Goal: Download file/media

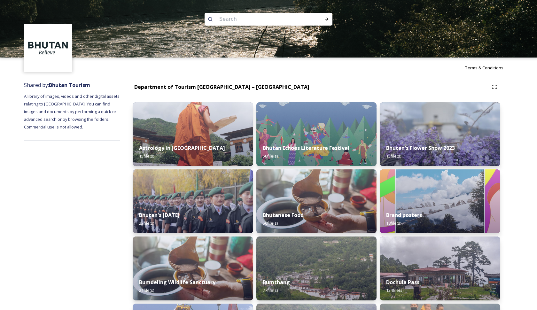
click at [277, 19] on input at bounding box center [260, 19] width 88 height 14
type input "haa tour"
click at [330, 21] on div "Run Search" at bounding box center [327, 19] width 12 height 12
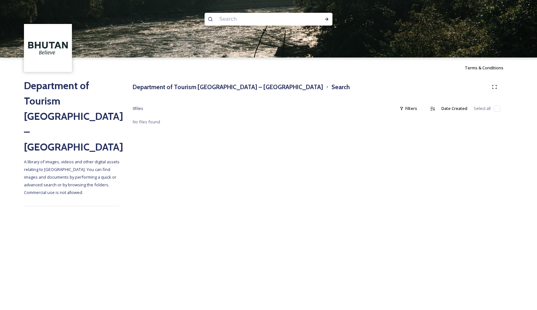
click at [289, 16] on input at bounding box center [260, 19] width 88 height 14
type input "haa"
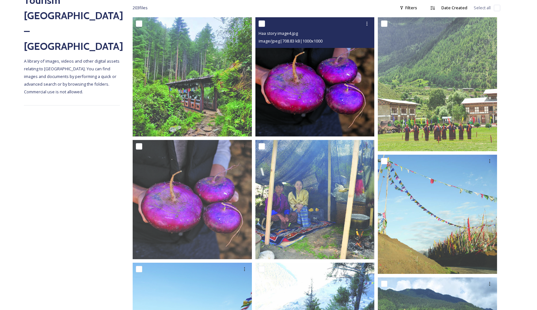
scroll to position [100, 0]
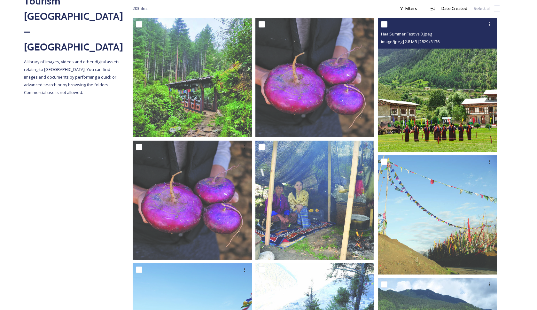
click at [415, 112] on img at bounding box center [437, 85] width 119 height 134
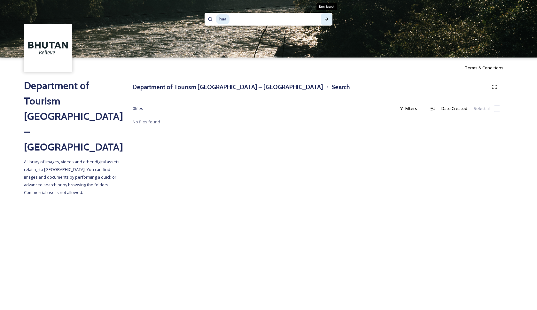
click at [329, 19] on icon at bounding box center [326, 19] width 5 height 5
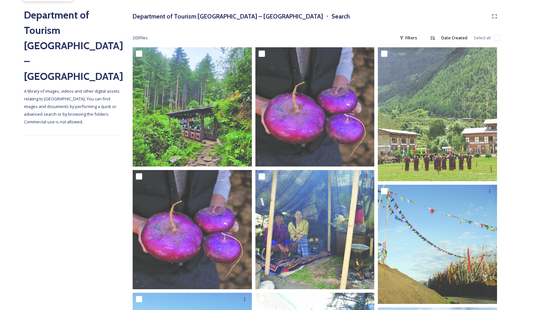
scroll to position [73, 0]
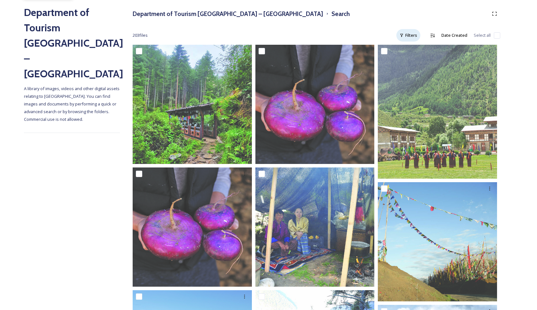
click at [411, 36] on div "Filters" at bounding box center [408, 35] width 24 height 12
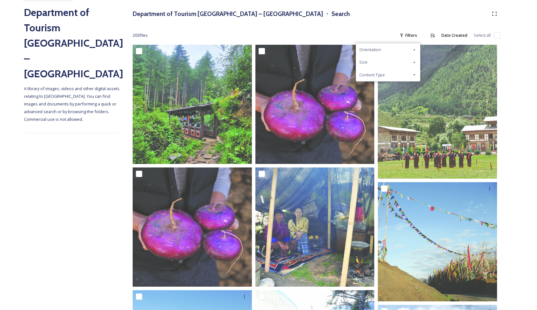
click at [393, 61] on div "Size" at bounding box center [388, 62] width 64 height 12
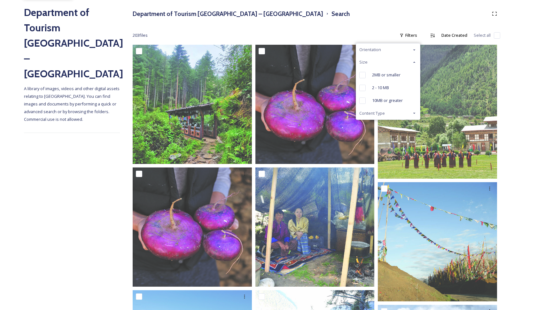
click at [402, 60] on div "Size" at bounding box center [388, 62] width 64 height 12
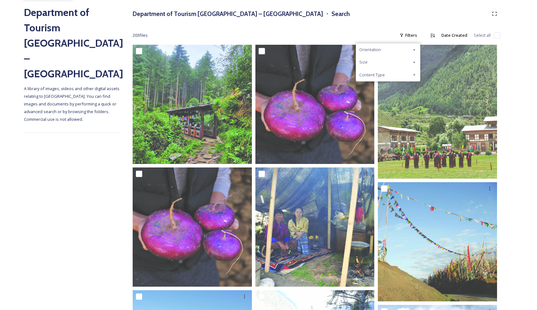
click at [392, 74] on div "Content Type" at bounding box center [388, 75] width 64 height 12
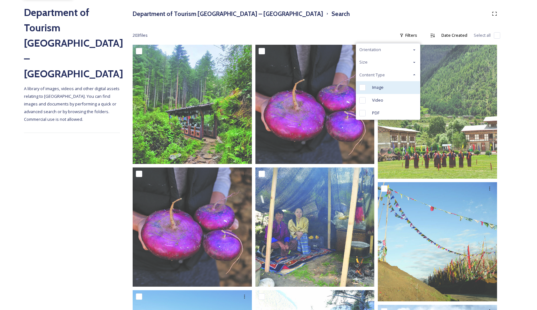
click at [378, 86] on span "Image" at bounding box center [378, 87] width 12 height 6
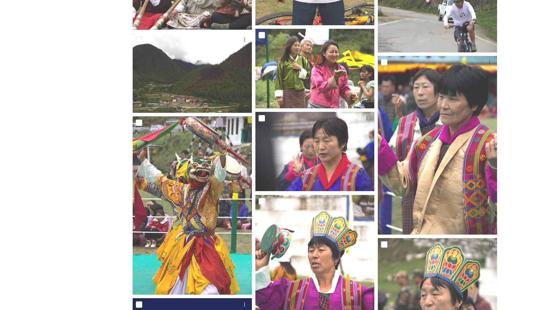
scroll to position [5494, 0]
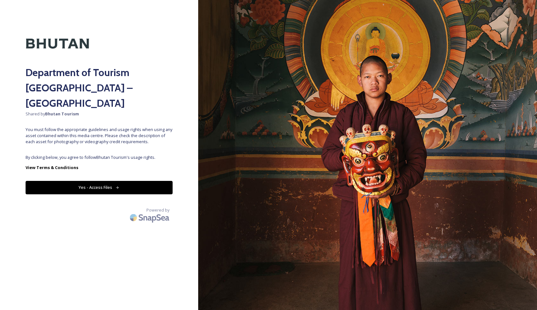
click at [139, 181] on button "Yes - Access Files" at bounding box center [99, 187] width 147 height 13
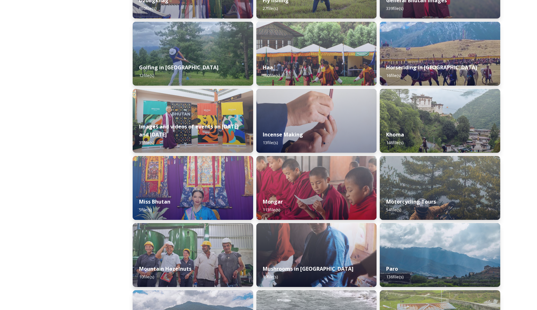
scroll to position [351, 0]
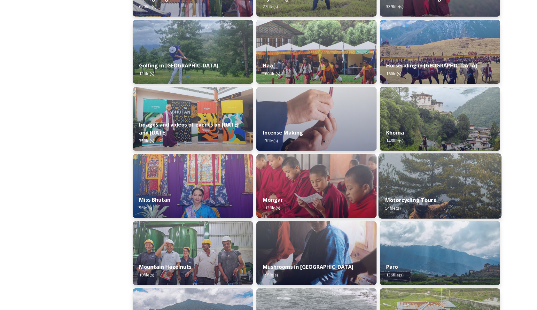
click at [414, 193] on div "Motorcycling Tours 54 file(s)" at bounding box center [440, 204] width 123 height 29
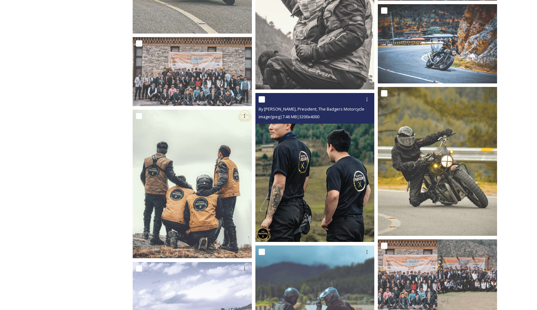
scroll to position [615, 0]
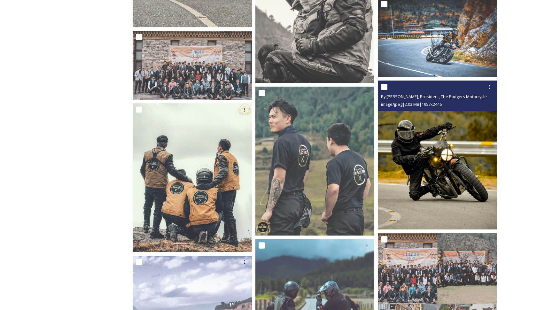
click at [425, 161] on img at bounding box center [437, 155] width 119 height 149
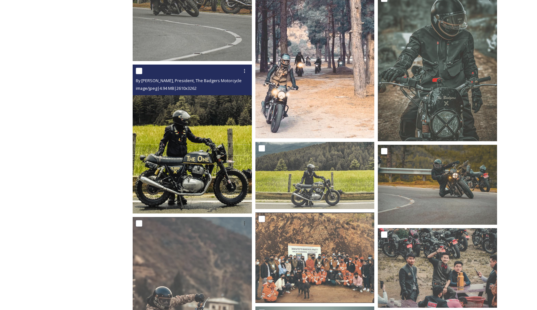
scroll to position [1971, 0]
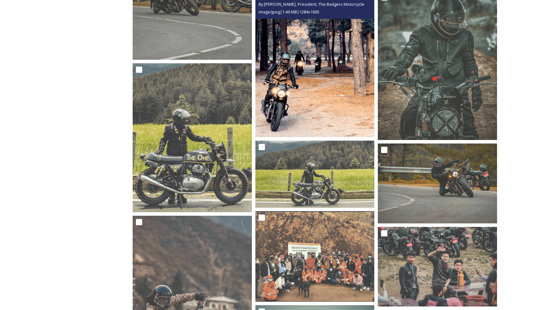
click at [310, 101] on img at bounding box center [314, 62] width 119 height 149
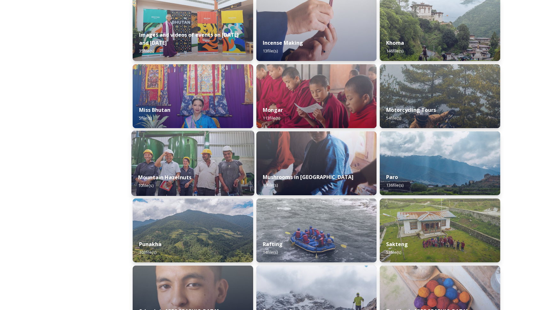
scroll to position [441, 0]
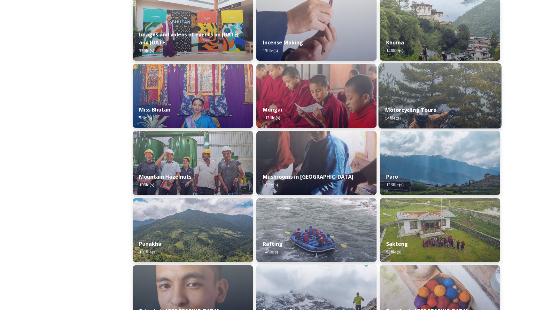
click at [396, 107] on strong "Motorcycling Tours" at bounding box center [410, 109] width 51 height 7
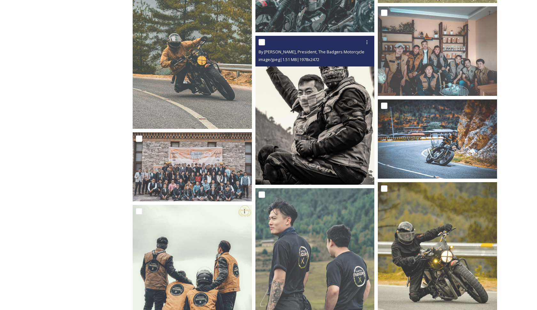
scroll to position [513, 0]
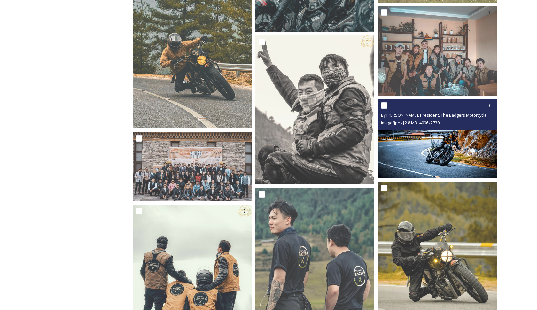
click at [408, 148] on img at bounding box center [437, 139] width 119 height 80
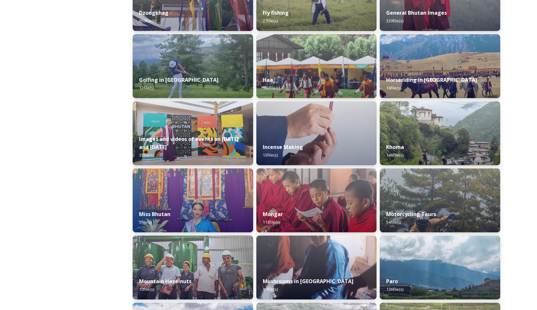
scroll to position [339, 0]
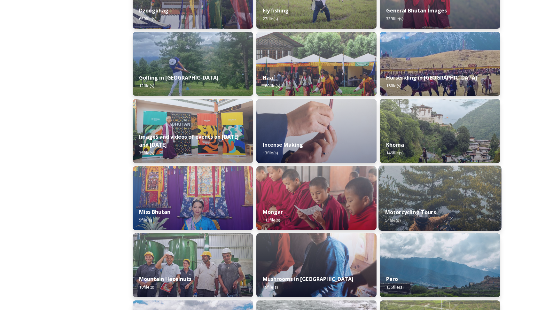
click at [415, 177] on img at bounding box center [440, 198] width 123 height 65
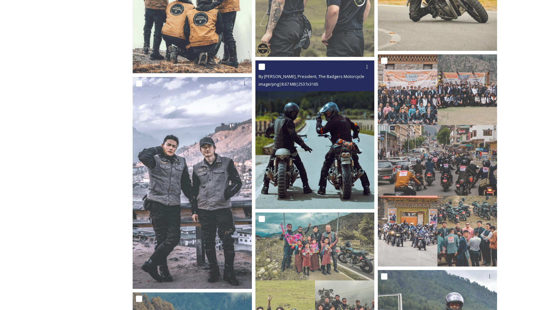
scroll to position [786, 0]
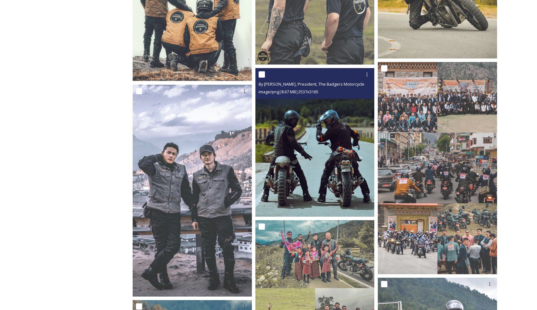
click at [323, 169] on img at bounding box center [314, 142] width 119 height 149
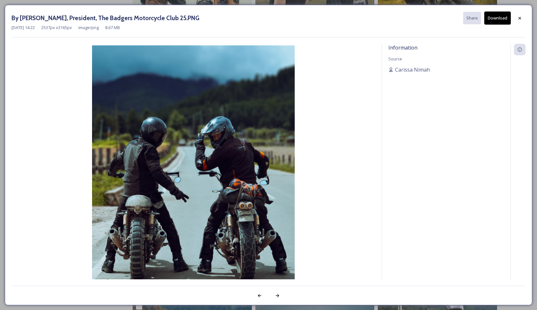
click at [498, 18] on button "Download" at bounding box center [497, 18] width 27 height 13
click at [521, 17] on icon at bounding box center [519, 18] width 5 height 5
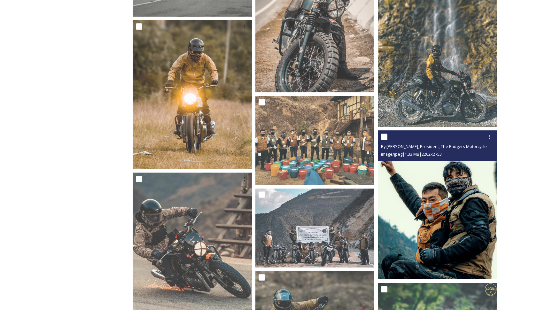
scroll to position [1550, 0]
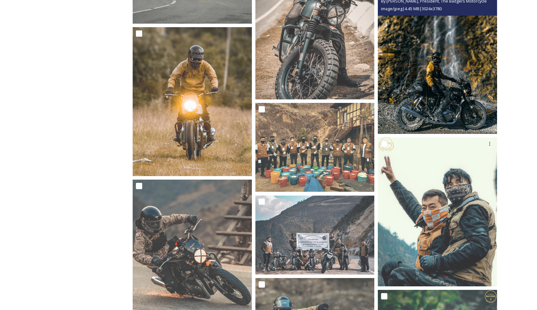
click at [466, 93] on img at bounding box center [437, 59] width 119 height 149
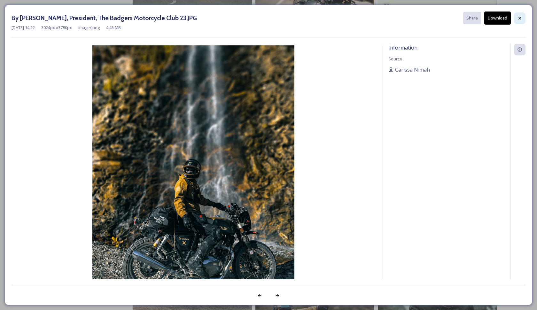
click at [520, 16] on icon at bounding box center [519, 18] width 5 height 5
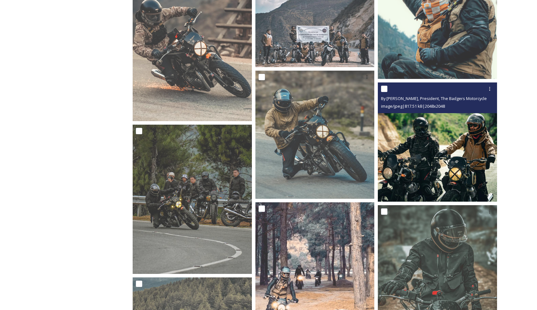
scroll to position [1759, 0]
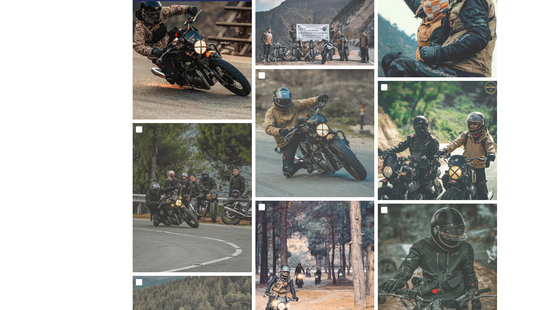
click at [184, 78] on img at bounding box center [192, 45] width 119 height 149
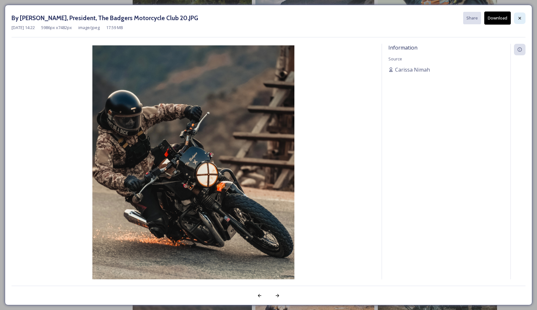
click at [521, 19] on icon at bounding box center [519, 18] width 5 height 5
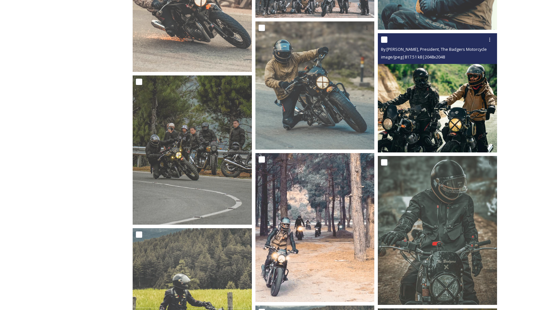
scroll to position [1807, 0]
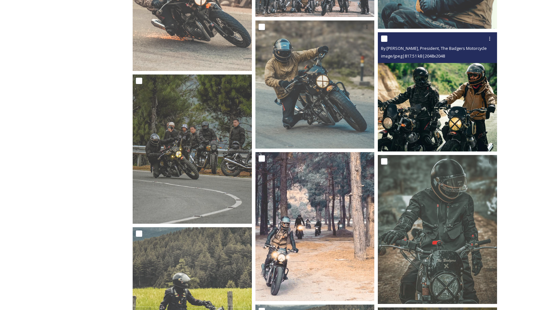
click at [459, 118] on img at bounding box center [437, 91] width 119 height 119
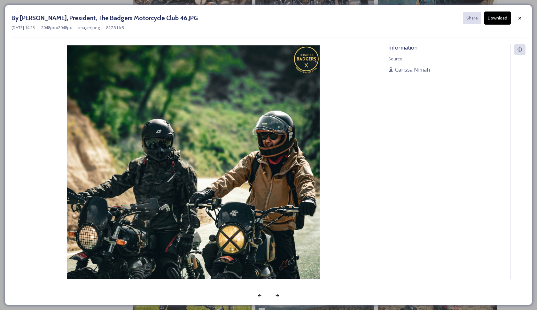
click at [496, 21] on button "Download" at bounding box center [497, 18] width 27 height 13
click at [521, 16] on icon at bounding box center [519, 18] width 5 height 5
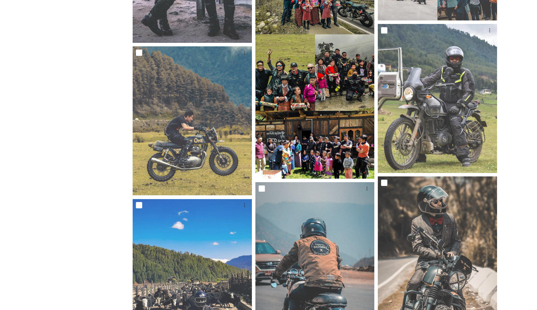
scroll to position [1040, 0]
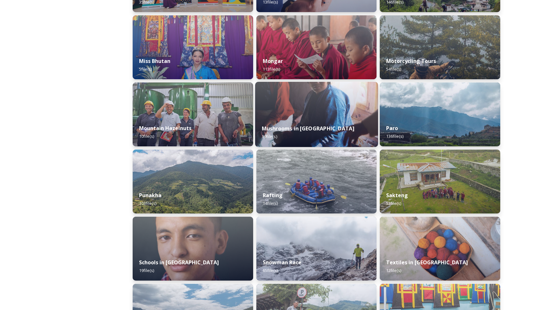
scroll to position [497, 0]
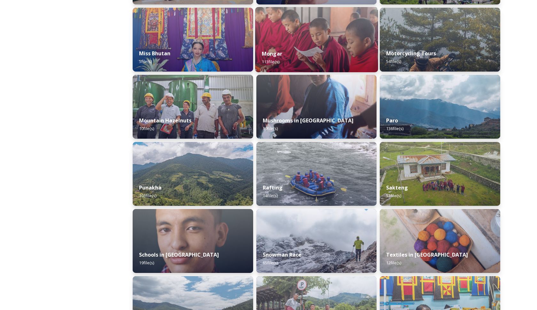
click at [349, 52] on div "[PERSON_NAME] 113 file(s)" at bounding box center [316, 57] width 123 height 29
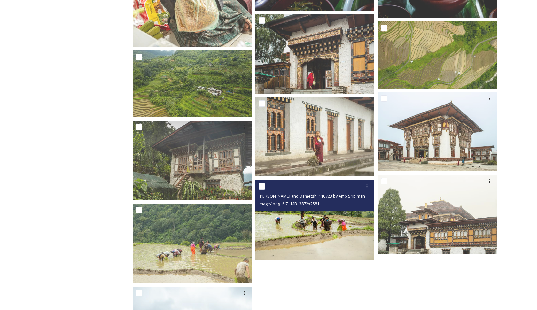
scroll to position [3853, 0]
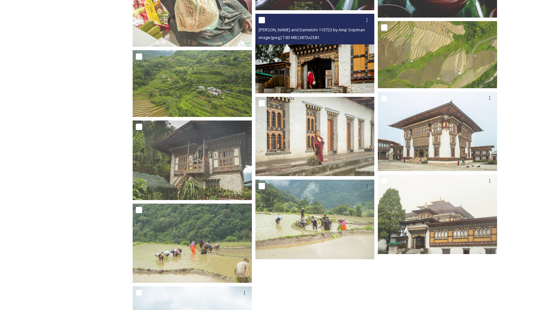
click at [353, 65] on img at bounding box center [314, 54] width 119 height 80
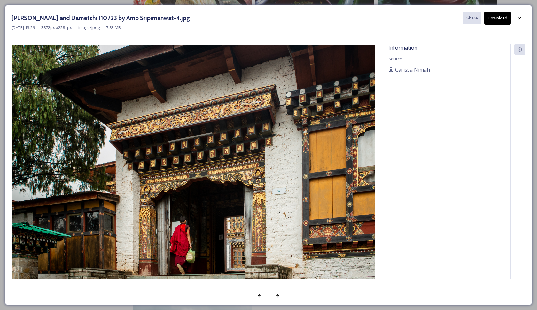
click at [497, 17] on button "Download" at bounding box center [497, 18] width 27 height 13
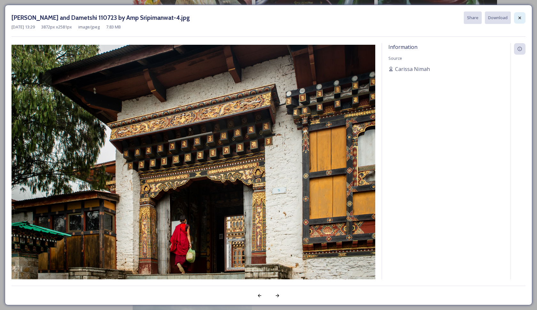
click at [522, 19] on icon at bounding box center [519, 17] width 5 height 5
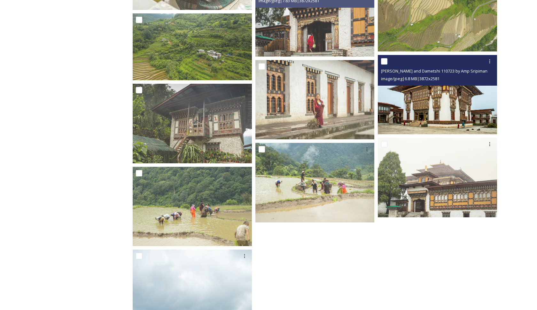
scroll to position [3888, 0]
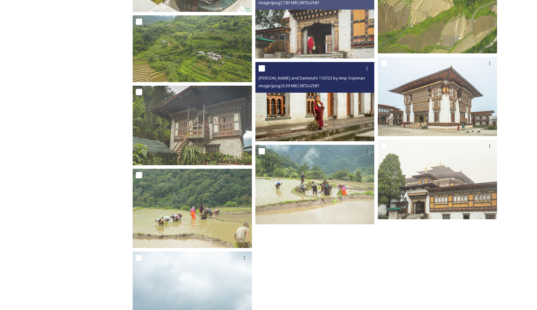
click at [325, 102] on img at bounding box center [314, 102] width 119 height 80
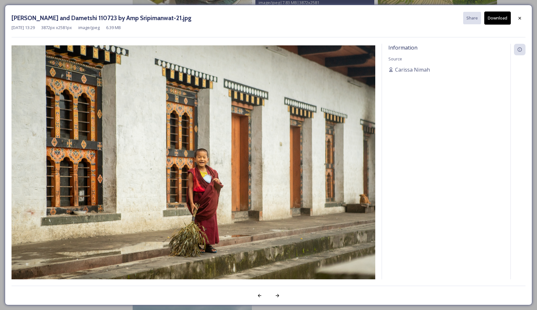
click at [490, 12] on button "Download" at bounding box center [497, 18] width 27 height 13
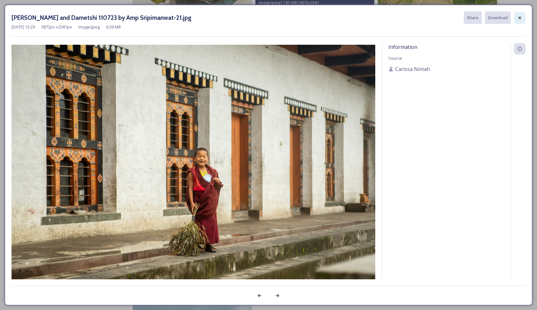
click at [522, 19] on div at bounding box center [520, 18] width 12 height 12
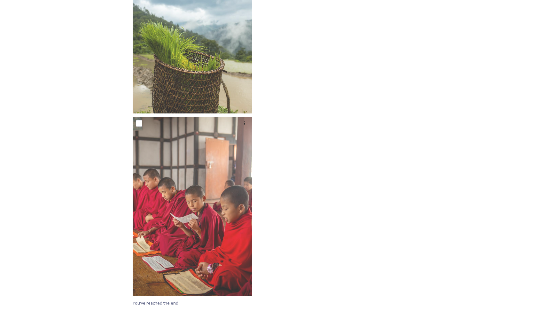
scroll to position [4204, 0]
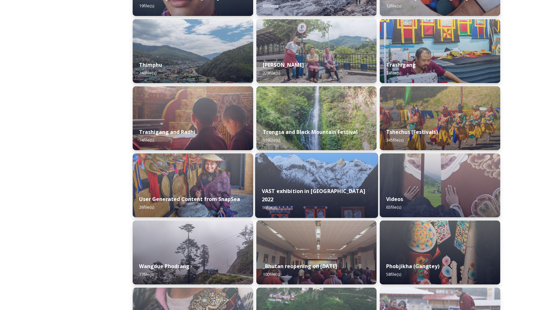
scroll to position [753, 0]
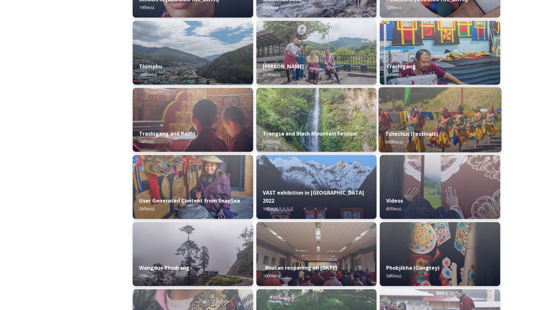
click at [436, 133] on strong "Tshechus (Festivals)" at bounding box center [411, 133] width 53 height 7
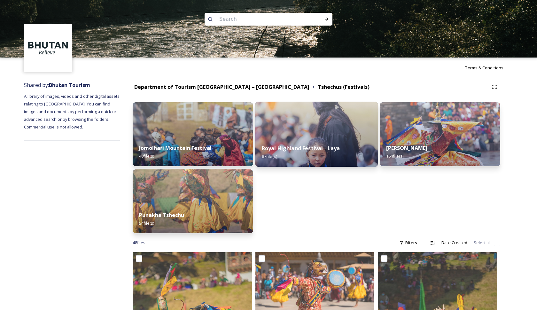
click at [324, 137] on img at bounding box center [316, 134] width 123 height 65
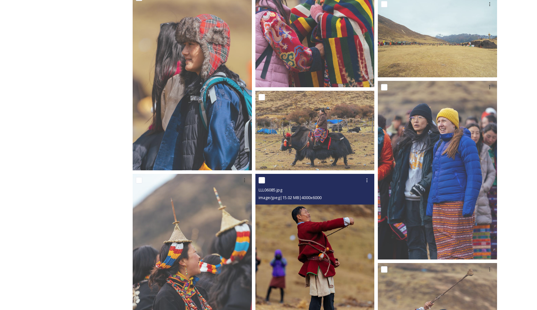
scroll to position [2002, 0]
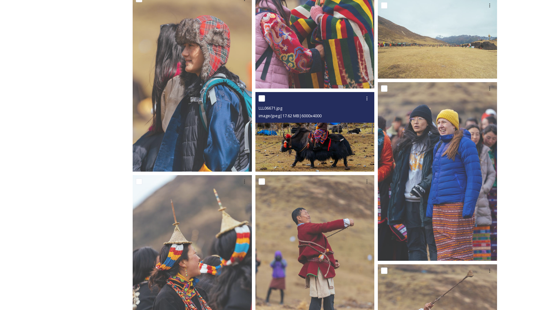
click at [333, 141] on img at bounding box center [314, 132] width 119 height 80
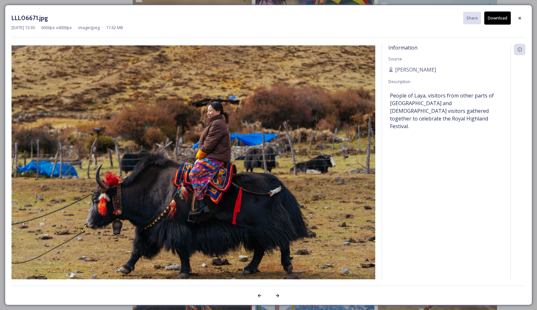
click at [494, 21] on button "Download" at bounding box center [497, 18] width 27 height 13
click at [522, 19] on icon at bounding box center [519, 18] width 5 height 5
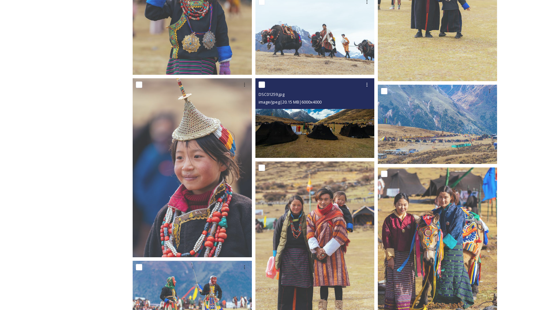
scroll to position [1398, 0]
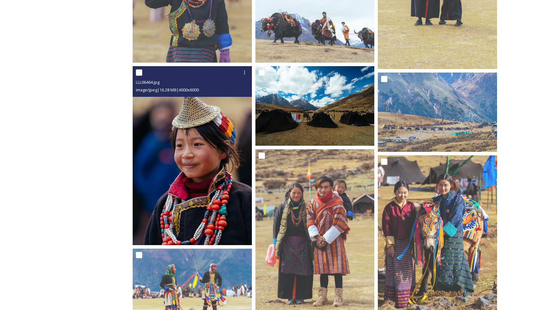
click at [223, 154] on img at bounding box center [192, 155] width 119 height 179
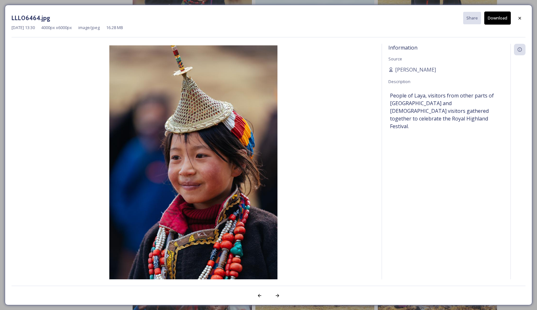
click at [508, 18] on button "Download" at bounding box center [497, 18] width 27 height 13
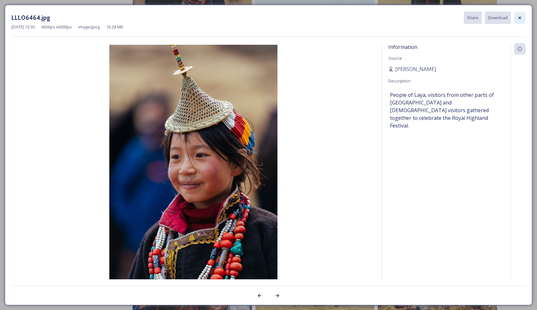
click at [520, 18] on icon at bounding box center [519, 17] width 5 height 5
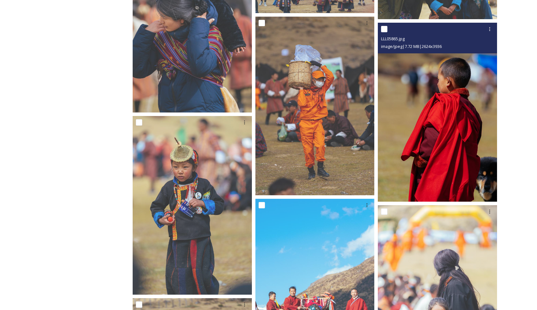
scroll to position [199, 0]
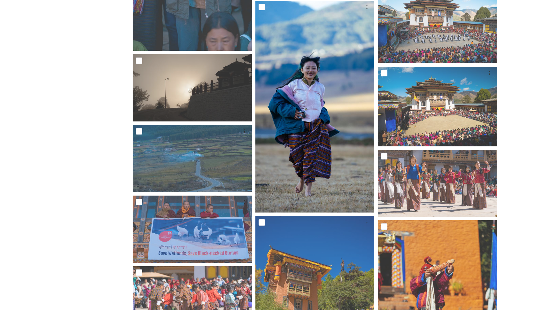
scroll to position [746, 0]
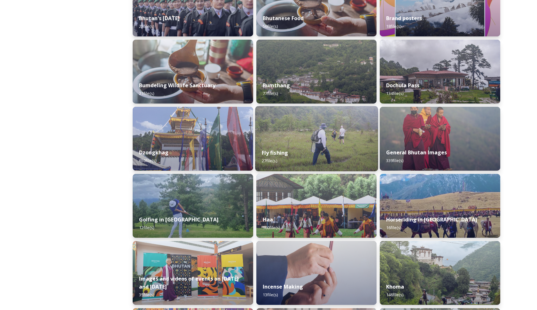
scroll to position [196, 0]
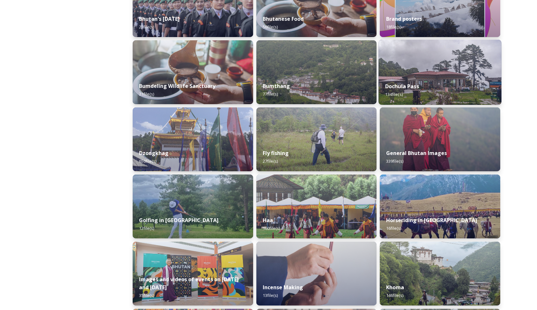
click at [417, 78] on div "Dochula Pass 134 file(s)" at bounding box center [440, 90] width 123 height 29
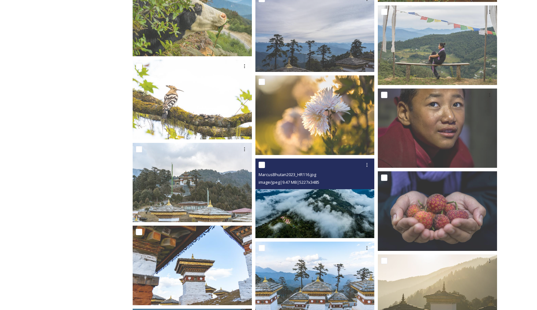
scroll to position [1971, 0]
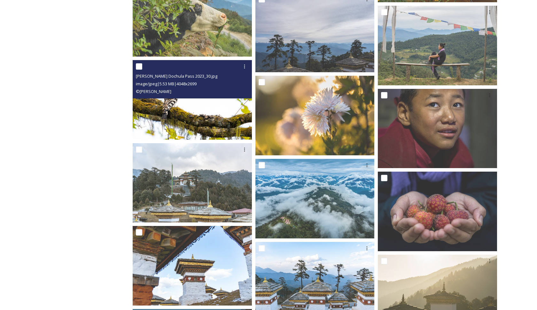
click at [230, 111] on img at bounding box center [192, 100] width 119 height 80
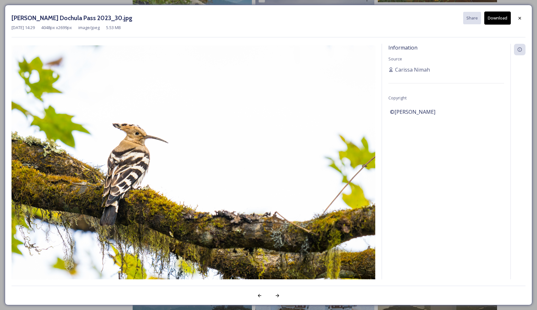
click at [506, 19] on button "Download" at bounding box center [497, 18] width 27 height 13
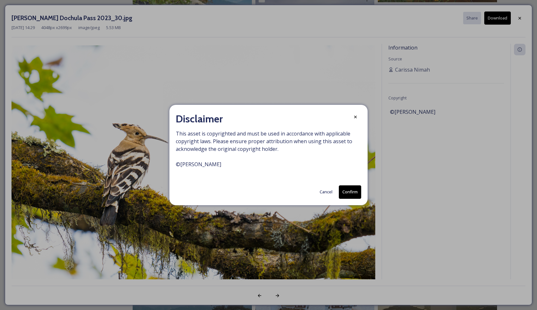
click at [350, 190] on button "Confirm" at bounding box center [350, 191] width 22 height 13
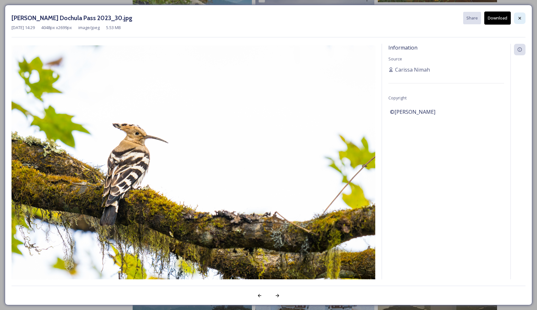
click at [523, 18] on div at bounding box center [520, 18] width 12 height 12
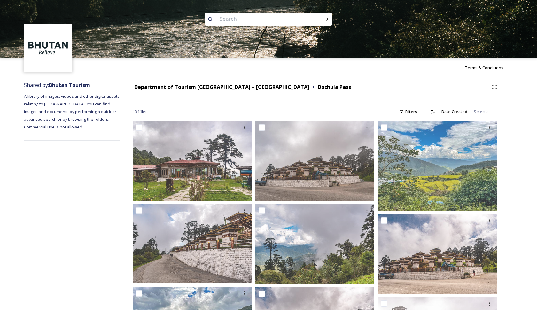
scroll to position [0, 0]
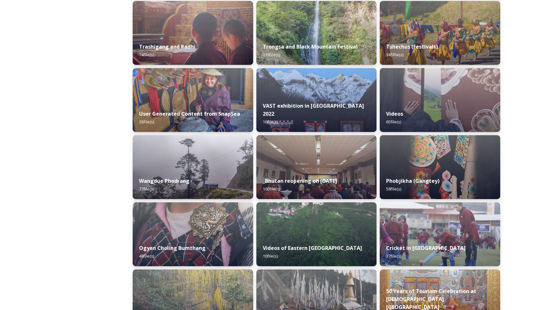
scroll to position [831, 0]
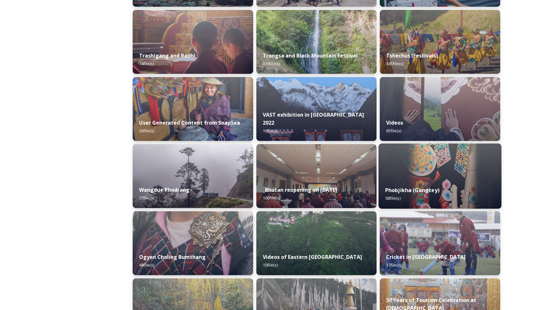
click at [442, 182] on div "Phobjikha (Gangtey) 58 file(s)" at bounding box center [440, 194] width 123 height 29
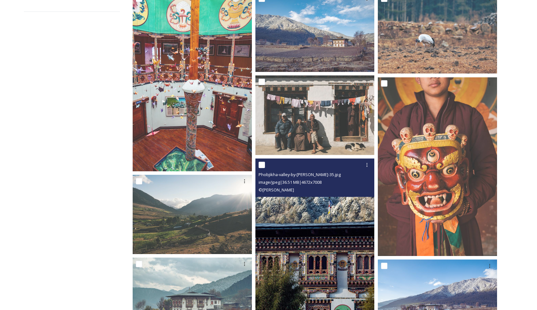
scroll to position [131, 0]
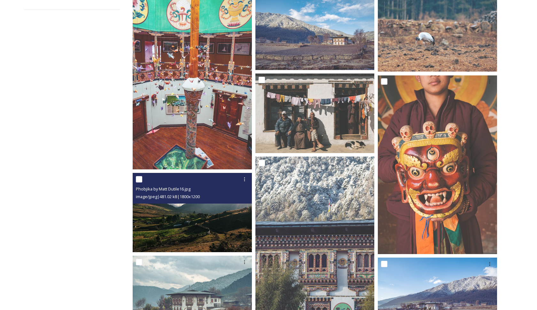
click at [206, 209] on img at bounding box center [192, 213] width 119 height 80
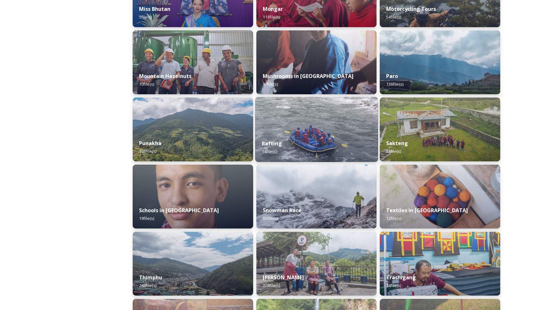
scroll to position [543, 0]
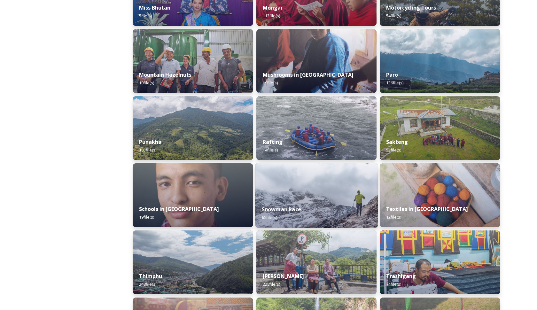
click at [288, 200] on div "Snowman Race 65 file(s)" at bounding box center [316, 213] width 123 height 29
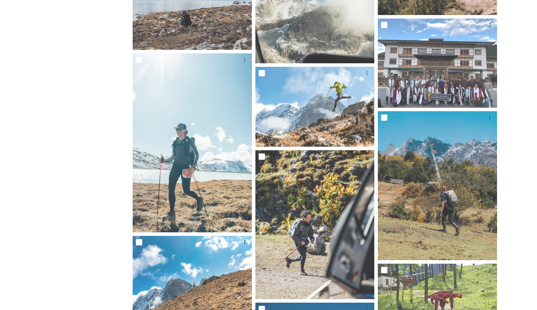
scroll to position [831, 0]
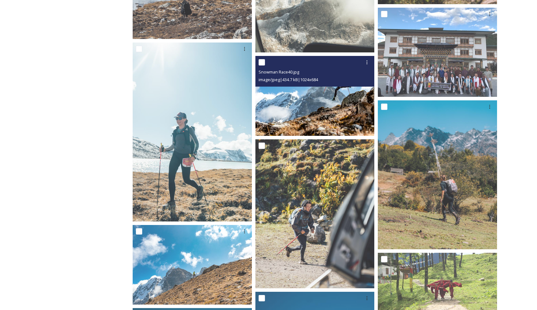
click at [345, 109] on img at bounding box center [314, 96] width 119 height 80
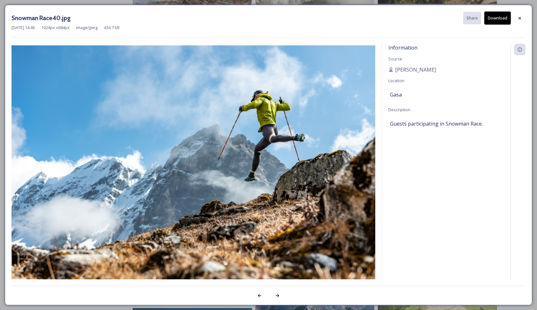
click at [501, 16] on button "Download" at bounding box center [497, 18] width 27 height 13
click at [517, 19] on icon at bounding box center [519, 18] width 5 height 5
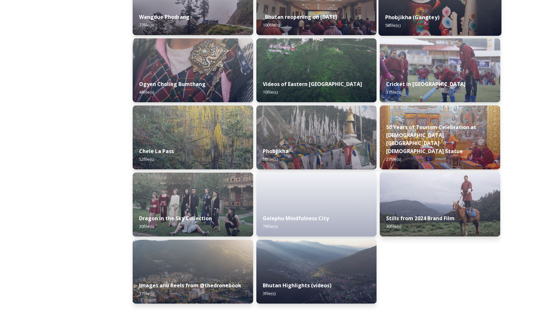
scroll to position [1004, 0]
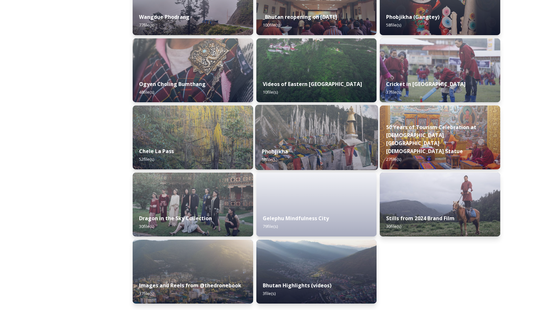
click at [349, 126] on img at bounding box center [316, 137] width 123 height 65
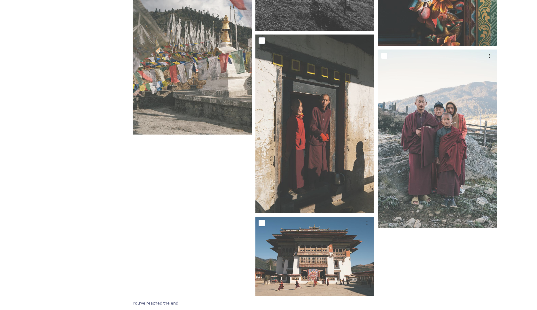
scroll to position [2263, 0]
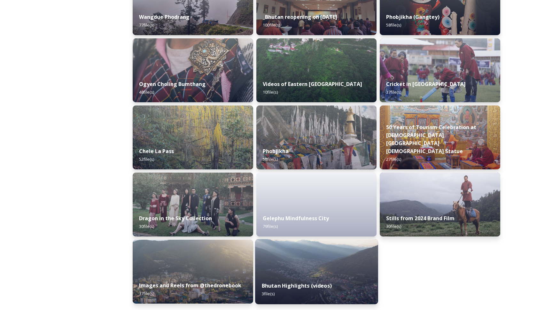
scroll to position [1004, 0]
click at [315, 268] on img at bounding box center [316, 271] width 123 height 65
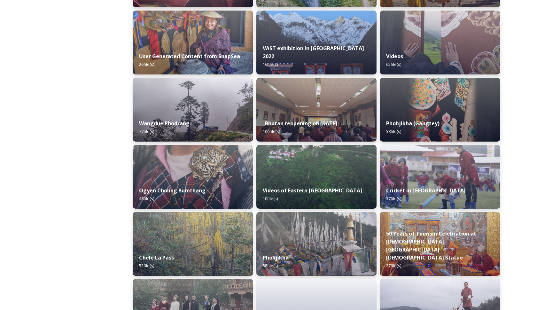
scroll to position [896, 0]
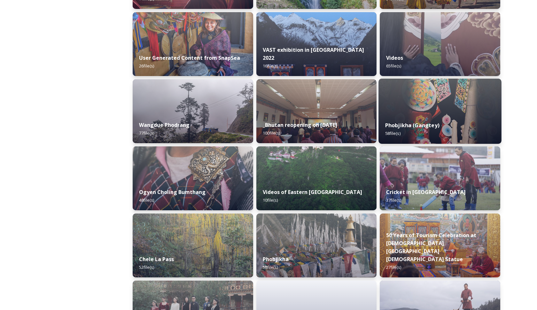
click at [414, 122] on strong "Phobjikha (Gangtey)" at bounding box center [412, 125] width 54 height 7
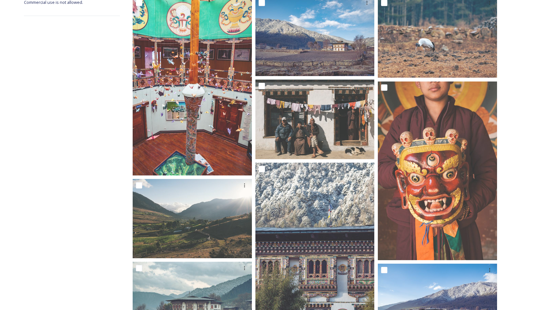
scroll to position [167, 0]
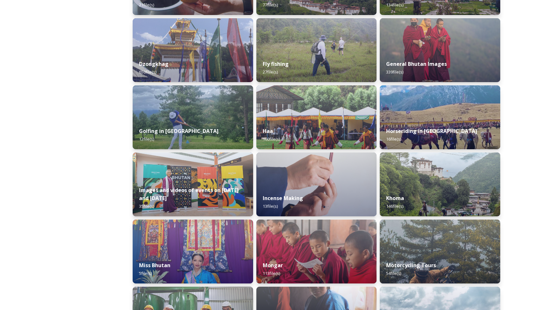
scroll to position [278, 0]
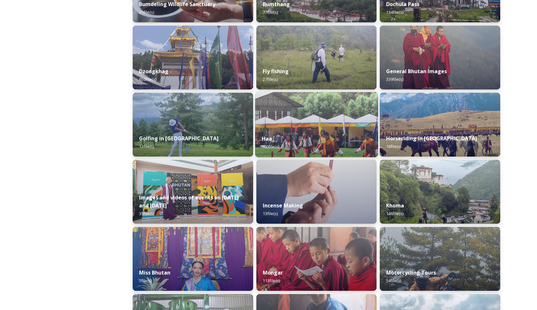
click at [356, 144] on div "Haa 160 file(s)" at bounding box center [316, 142] width 123 height 29
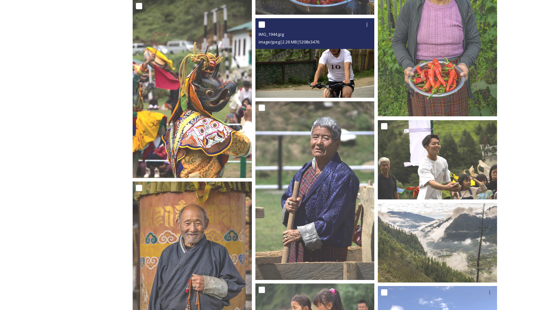
scroll to position [727, 0]
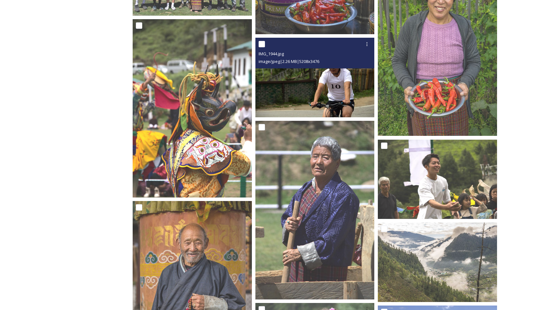
click at [352, 110] on img at bounding box center [314, 78] width 119 height 80
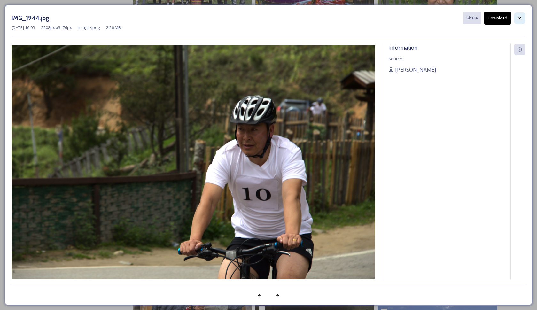
click at [517, 19] on icon at bounding box center [519, 18] width 5 height 5
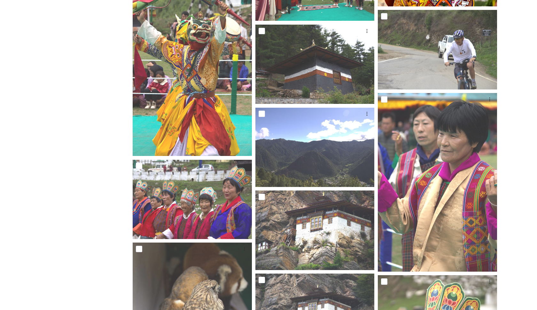
scroll to position [4211, 0]
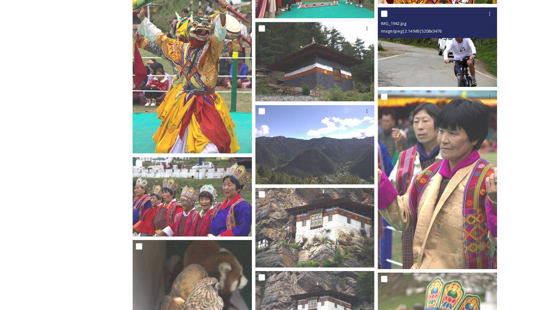
click at [450, 61] on img at bounding box center [437, 47] width 119 height 80
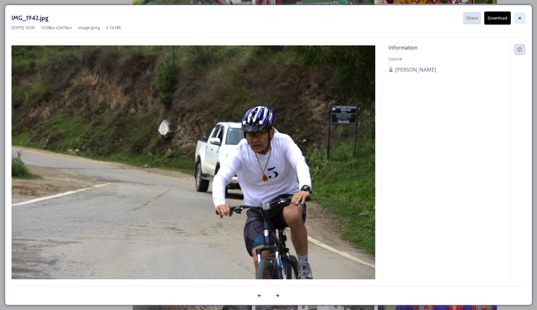
click at [520, 13] on div at bounding box center [520, 18] width 12 height 12
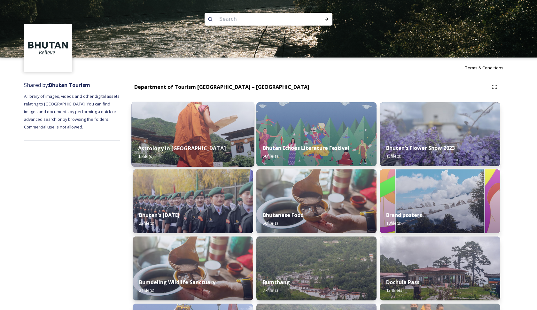
click at [233, 128] on img at bounding box center [192, 134] width 123 height 65
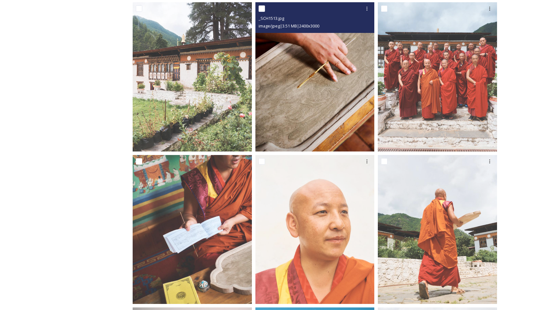
scroll to position [286, 0]
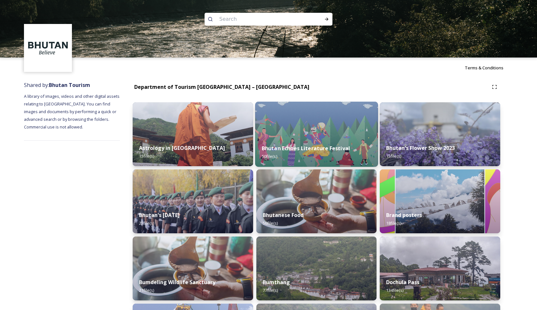
click at [332, 147] on strong "Bhutan Echoes Literature Festival" at bounding box center [305, 148] width 88 height 7
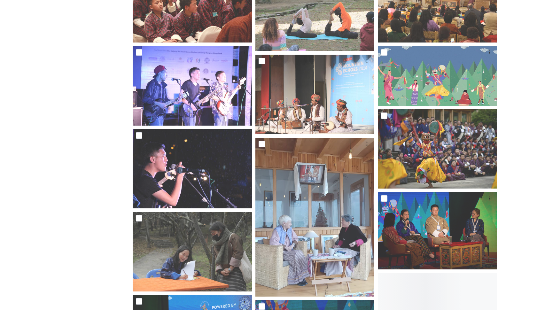
scroll to position [325, 0]
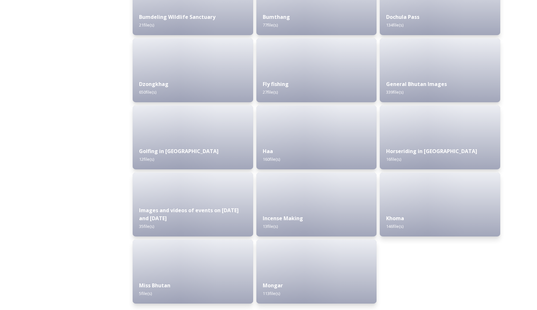
scroll to position [338, 0]
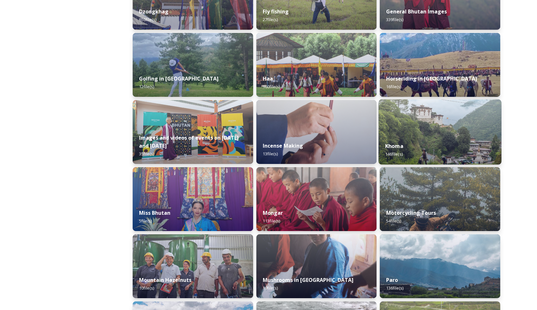
click at [429, 127] on img at bounding box center [440, 131] width 123 height 65
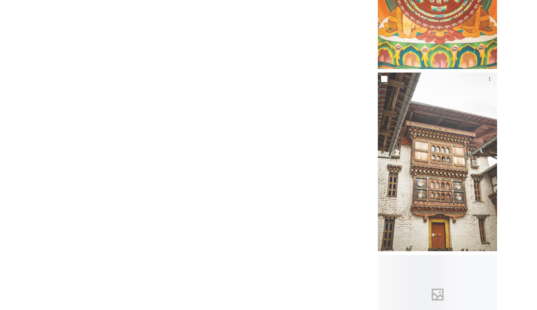
scroll to position [6092, 0]
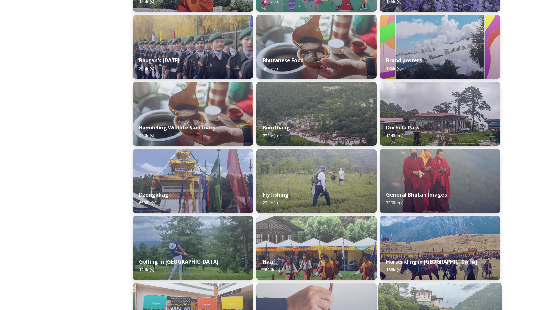
scroll to position [151, 0]
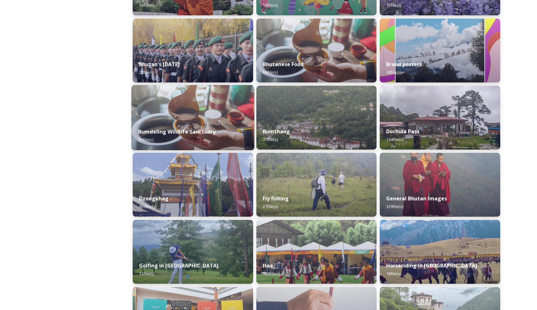
click at [235, 121] on img at bounding box center [192, 117] width 123 height 65
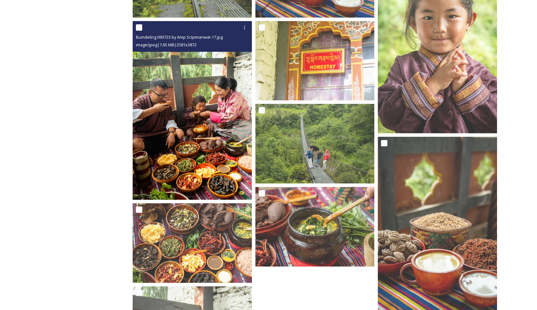
scroll to position [542, 0]
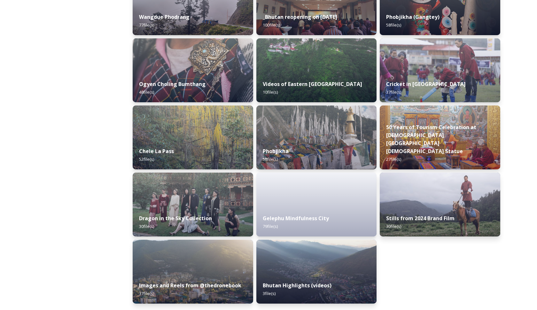
scroll to position [1004, 0]
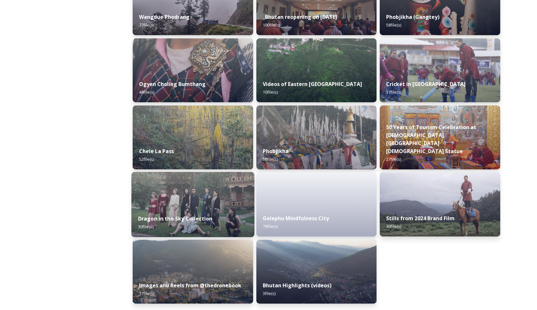
click at [222, 198] on img at bounding box center [192, 204] width 123 height 65
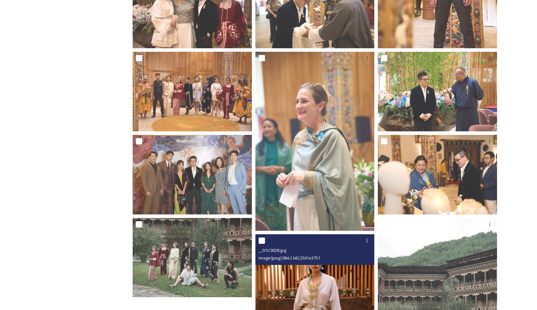
scroll to position [1049, 0]
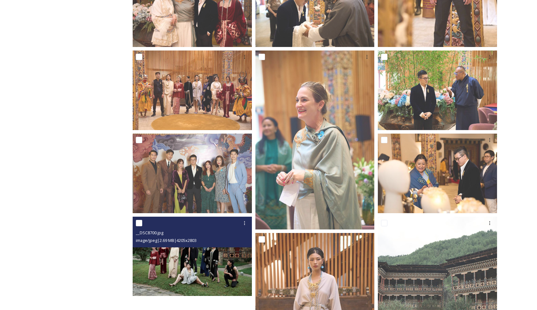
click at [196, 262] on img at bounding box center [192, 257] width 119 height 80
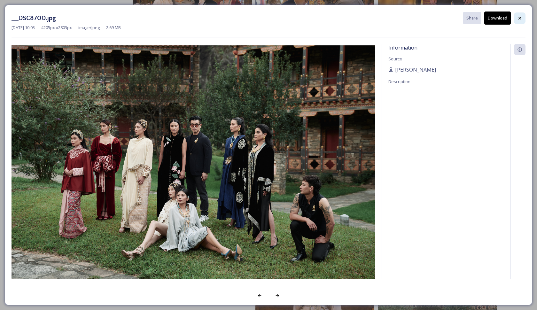
click at [522, 20] on div at bounding box center [520, 18] width 12 height 12
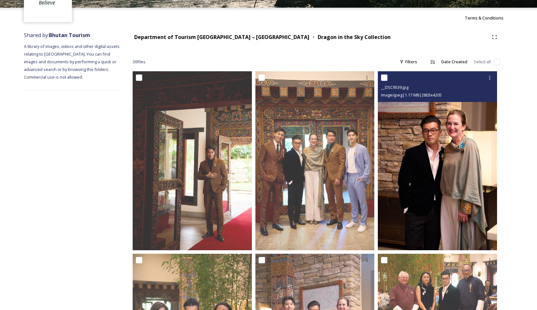
scroll to position [53, 0]
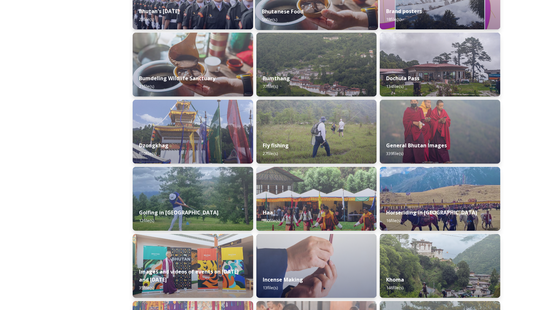
scroll to position [205, 0]
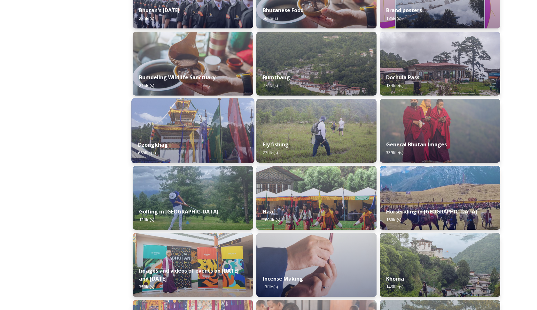
click at [182, 133] on img at bounding box center [192, 130] width 123 height 65
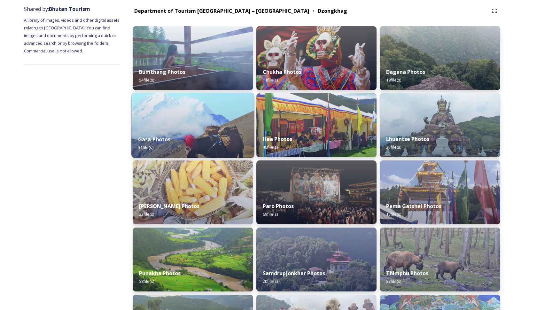
scroll to position [75, 0]
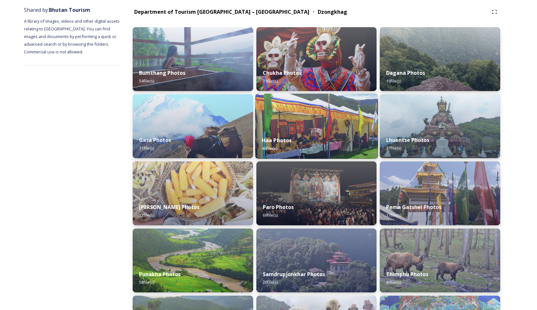
click at [299, 126] on img at bounding box center [316, 126] width 123 height 65
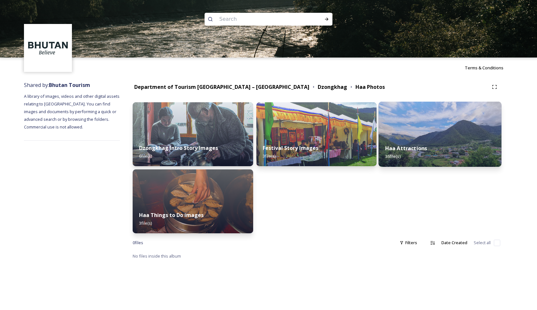
click at [429, 121] on img at bounding box center [440, 134] width 123 height 65
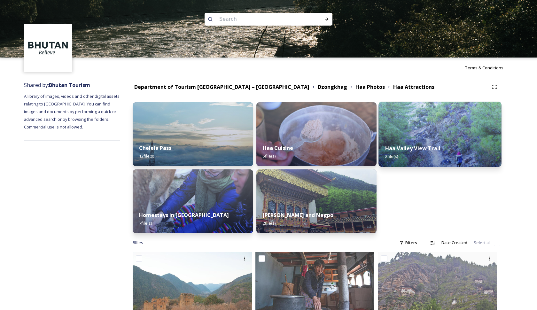
click at [474, 125] on img at bounding box center [440, 134] width 123 height 65
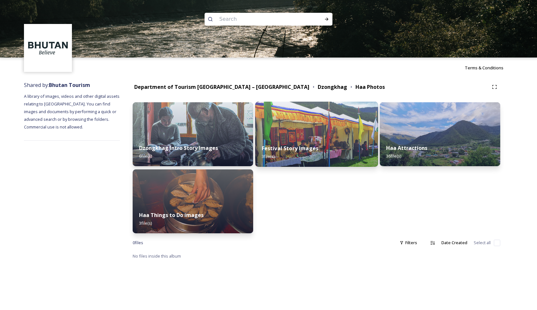
click at [332, 149] on div "Festival Story Images 3 file(s)" at bounding box center [316, 152] width 123 height 29
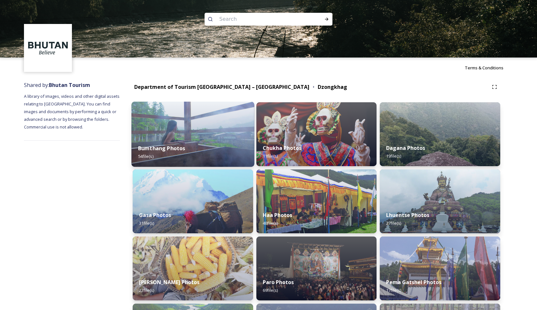
click at [232, 142] on div "Bumthang Photos 54 file(s)" at bounding box center [192, 152] width 123 height 29
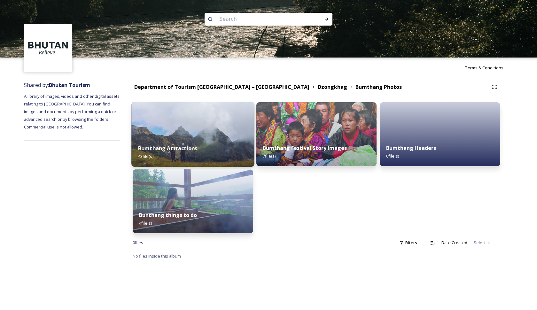
click at [232, 142] on div "Bumthang Attractions 43 file(s)" at bounding box center [192, 152] width 123 height 29
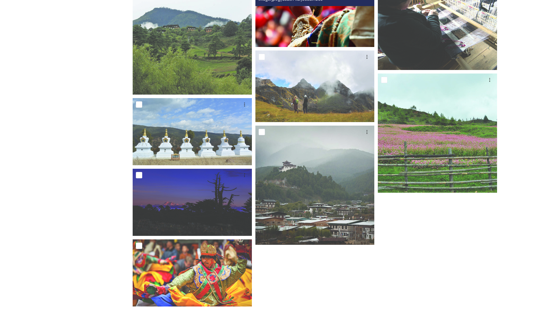
scroll to position [780, 0]
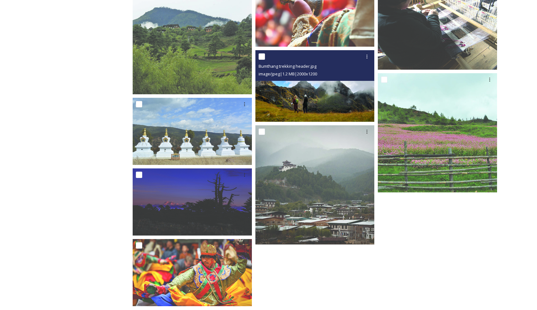
click at [318, 95] on img at bounding box center [314, 86] width 119 height 72
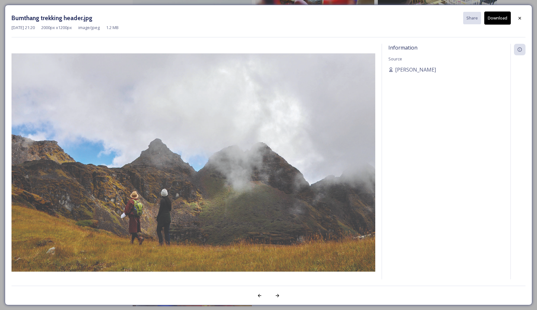
click at [489, 22] on button "Download" at bounding box center [497, 18] width 27 height 13
click at [518, 17] on icon at bounding box center [519, 18] width 5 height 5
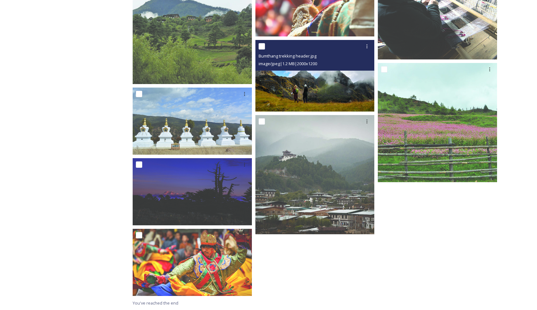
scroll to position [790, 0]
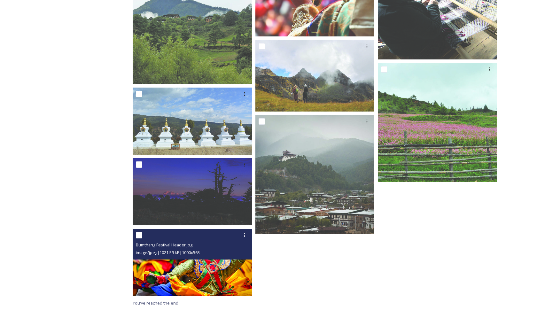
click at [208, 273] on img at bounding box center [192, 262] width 119 height 67
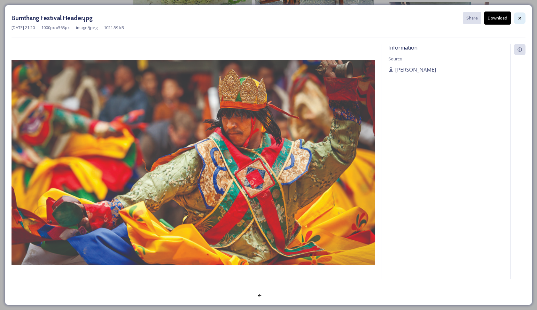
click at [522, 18] on div at bounding box center [520, 18] width 12 height 12
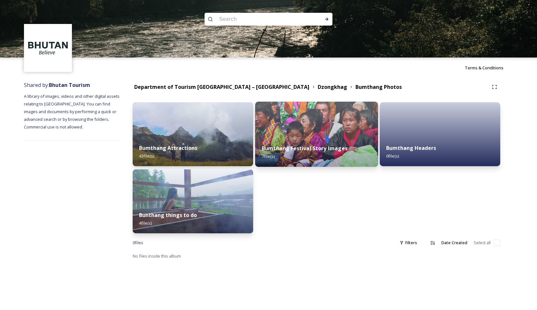
click at [287, 138] on div "Bumthang Festival Story Images 7 file(s)" at bounding box center [316, 152] width 123 height 29
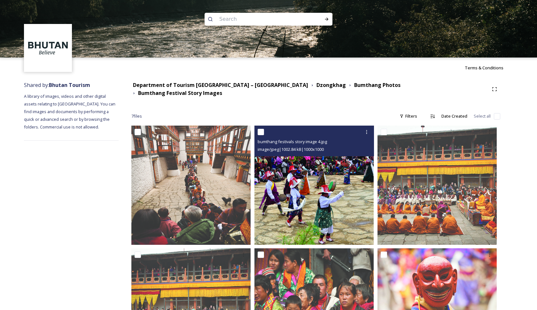
scroll to position [15, 0]
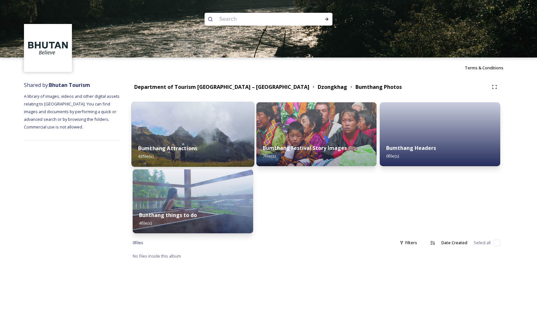
click at [215, 145] on div "Bumthang Attractions 43 file(s)" at bounding box center [192, 152] width 123 height 29
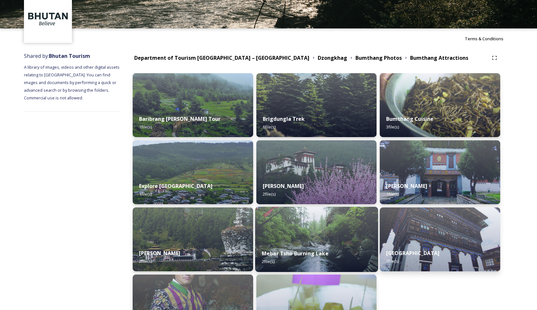
scroll to position [26, 0]
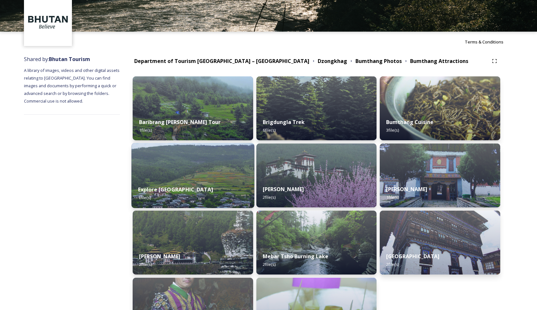
click at [231, 186] on div "Explore Ura valley 1 file(s)" at bounding box center [192, 193] width 123 height 29
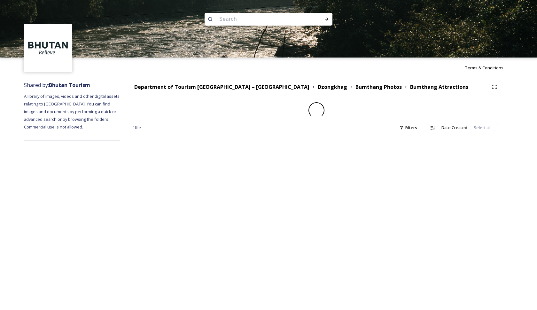
click at [299, 176] on div "Terms & Conditions Shared by: Bhutan Tourism A library of images, videos and ot…" at bounding box center [268, 155] width 537 height 310
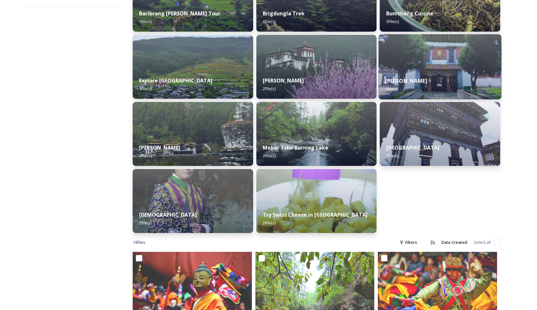
scroll to position [143, 0]
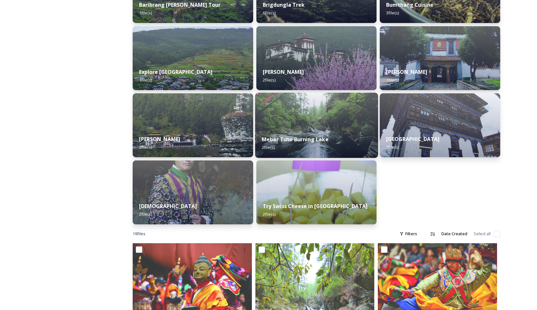
click at [331, 132] on div "Mebar Tsho Burning Lake 2 file(s)" at bounding box center [316, 143] width 123 height 29
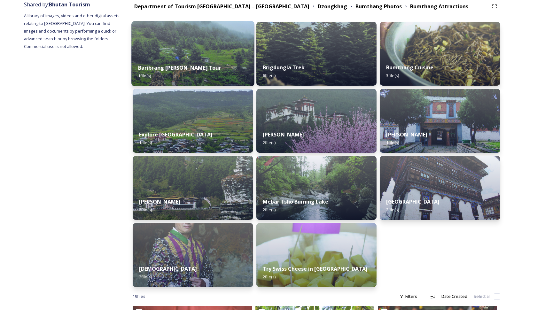
scroll to position [80, 0]
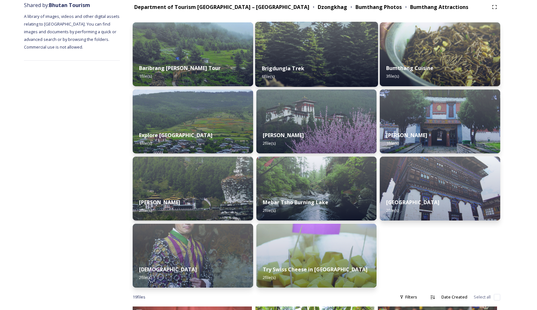
click at [321, 66] on div "Brigdungla Trek 6 file(s)" at bounding box center [316, 72] width 123 height 29
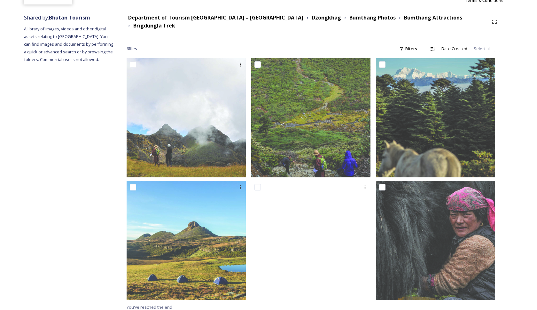
scroll to position [67, 0]
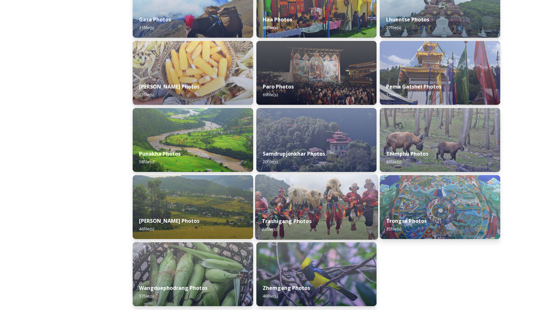
scroll to position [214, 0]
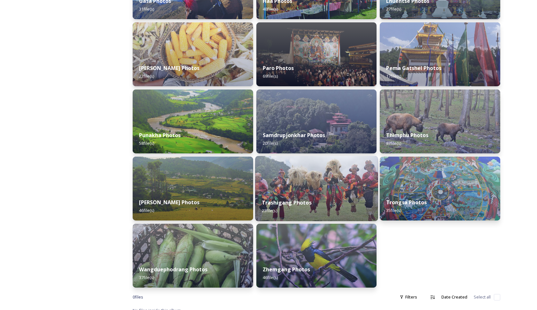
click at [309, 176] on img at bounding box center [316, 188] width 123 height 65
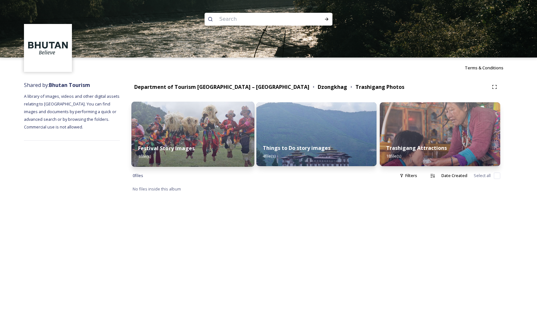
click at [223, 141] on div "Festival Story Images 1 file(s)" at bounding box center [192, 152] width 123 height 29
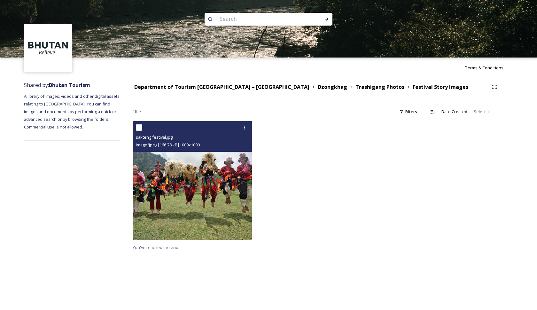
click at [225, 175] on img at bounding box center [192, 180] width 119 height 119
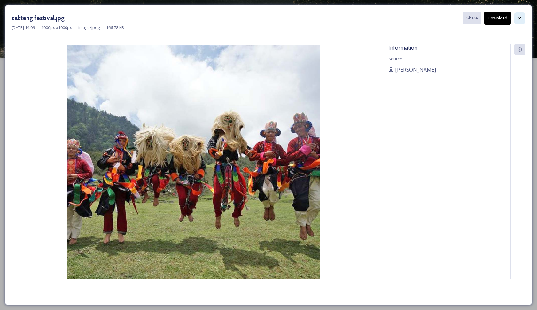
click at [522, 19] on icon at bounding box center [519, 18] width 5 height 5
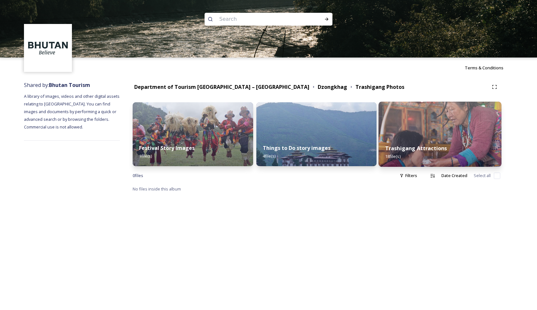
click at [419, 154] on div "Trashigang Attractions 18 file(s)" at bounding box center [440, 152] width 123 height 29
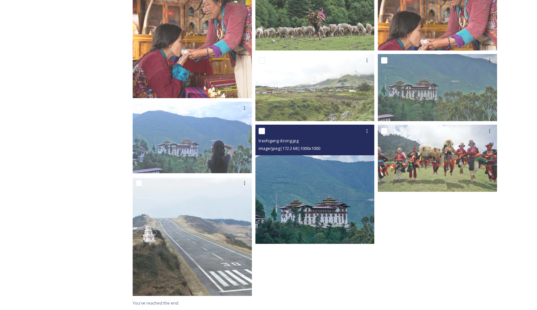
scroll to position [206, 0]
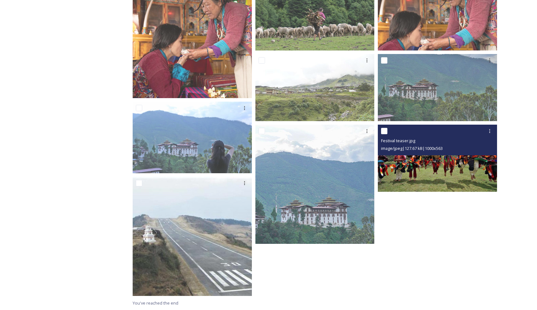
click at [477, 183] on img at bounding box center [437, 158] width 119 height 67
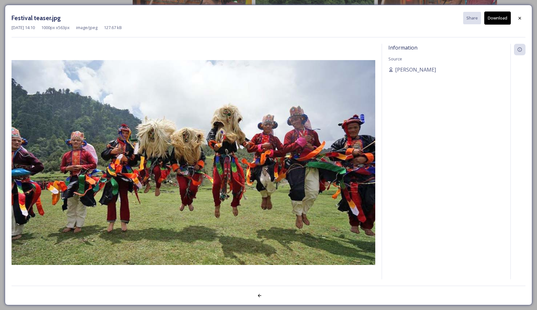
click at [288, 161] on img at bounding box center [194, 162] width 364 height 205
click at [161, 161] on img at bounding box center [194, 162] width 364 height 205
click at [522, 17] on div at bounding box center [520, 18] width 12 height 12
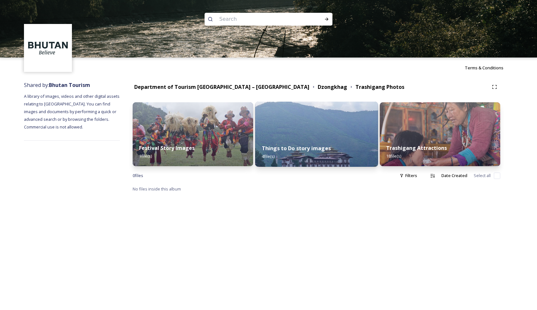
click at [277, 125] on img at bounding box center [316, 134] width 123 height 65
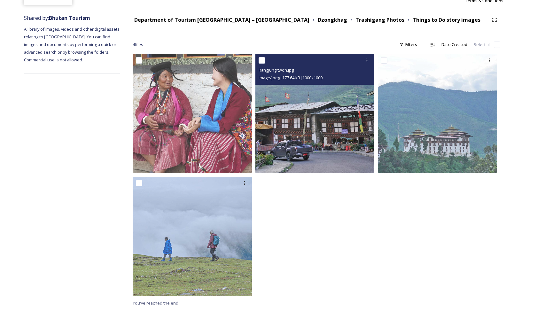
scroll to position [67, 0]
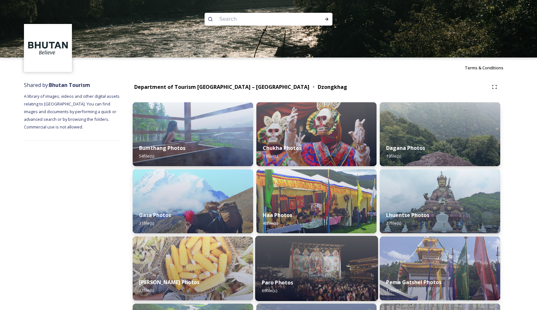
click at [308, 252] on img at bounding box center [316, 268] width 123 height 65
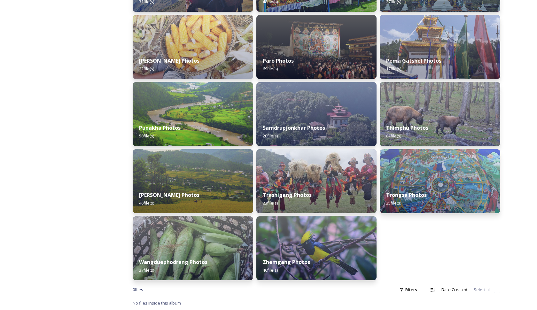
scroll to position [222, 0]
click at [308, 252] on img at bounding box center [316, 248] width 121 height 64
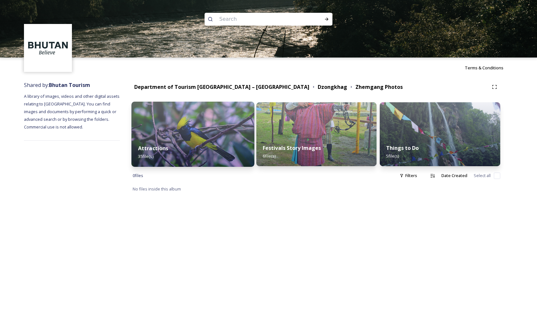
click at [233, 152] on div "Attractions 35 file(s)" at bounding box center [192, 152] width 123 height 29
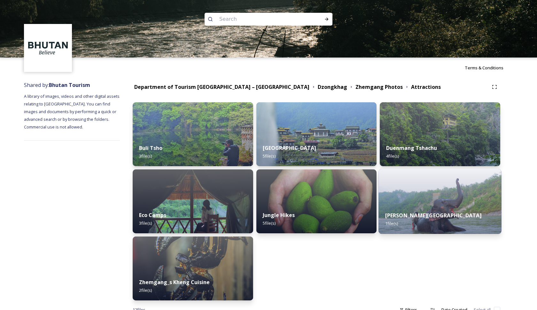
click at [425, 198] on img at bounding box center [440, 201] width 123 height 65
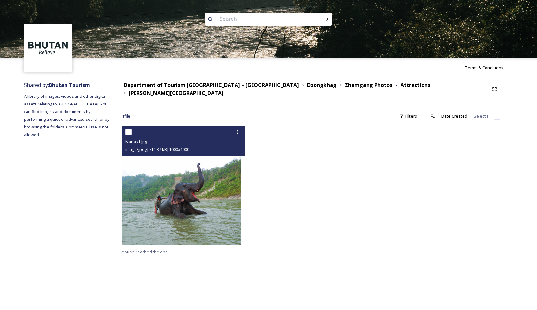
click at [223, 203] on img at bounding box center [181, 185] width 119 height 119
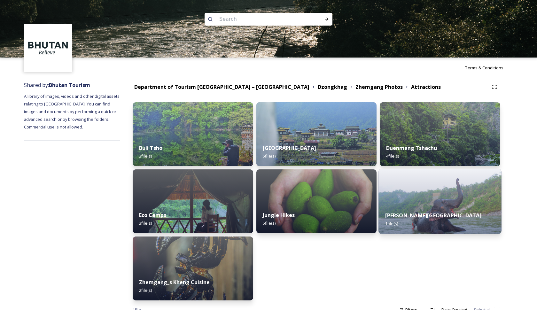
click at [453, 199] on img at bounding box center [440, 201] width 123 height 65
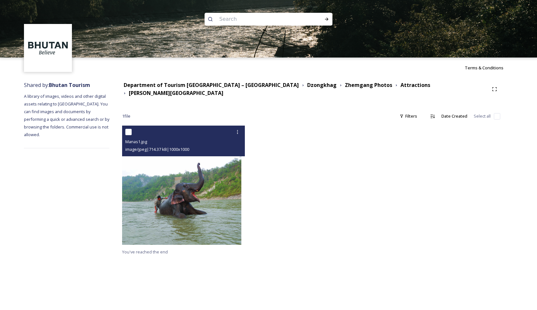
click at [215, 173] on img at bounding box center [181, 185] width 119 height 119
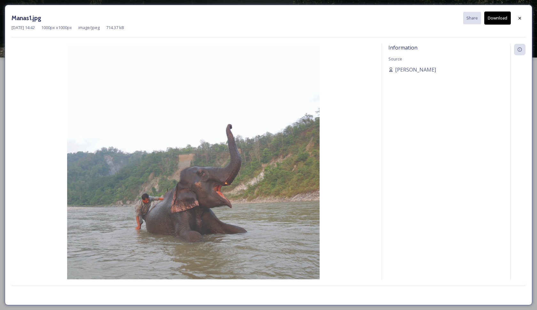
click at [495, 17] on button "Download" at bounding box center [497, 18] width 27 height 13
click at [523, 18] on div at bounding box center [520, 18] width 12 height 12
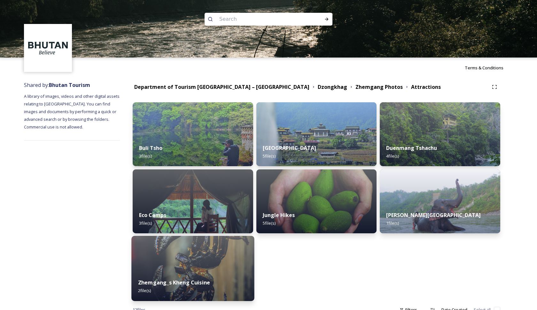
click at [225, 266] on img at bounding box center [192, 268] width 123 height 65
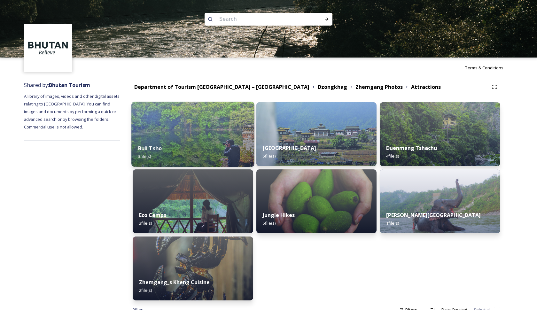
click at [227, 156] on div "Buli Tsho 3 file(s)" at bounding box center [192, 152] width 123 height 29
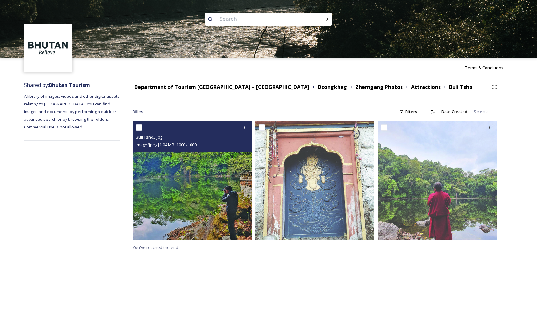
click at [236, 199] on img at bounding box center [192, 180] width 119 height 119
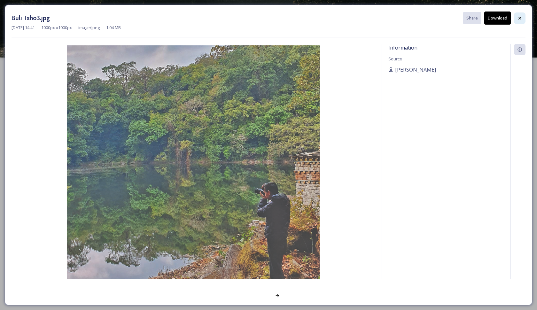
click at [524, 16] on div at bounding box center [520, 18] width 12 height 12
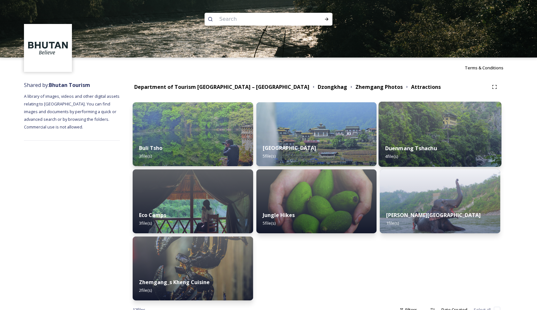
click at [432, 143] on div "Duenmang Tshachu 4 file(s)" at bounding box center [440, 152] width 123 height 29
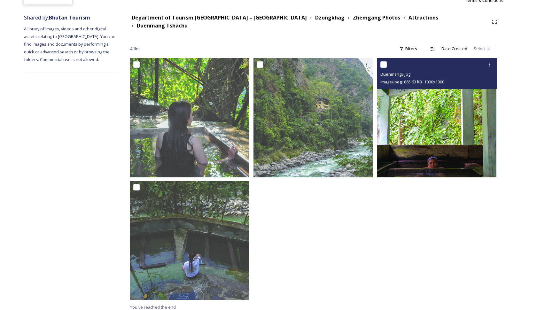
scroll to position [67, 0]
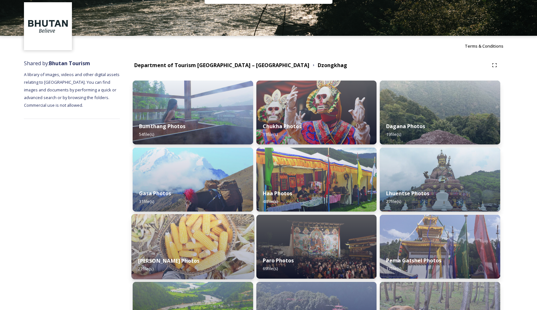
scroll to position [21, 0]
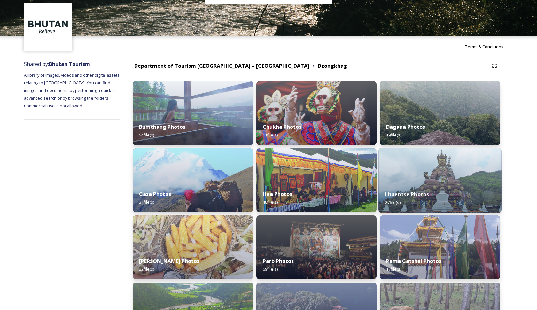
click at [407, 199] on div "Lhuentse Photos 27 file(s)" at bounding box center [440, 198] width 123 height 29
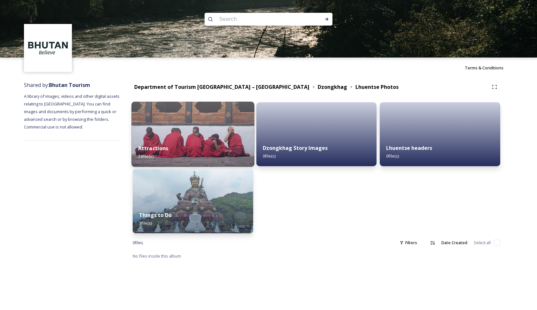
click at [201, 140] on div "Attractions 24 file(s)" at bounding box center [192, 152] width 123 height 29
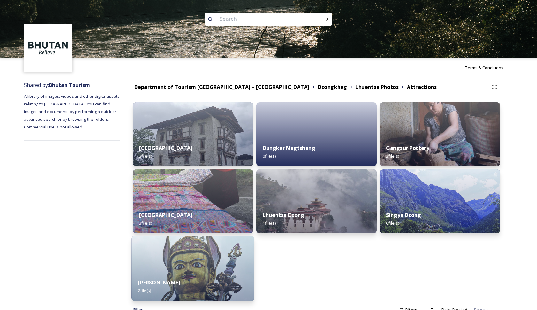
click at [248, 262] on img at bounding box center [192, 268] width 123 height 65
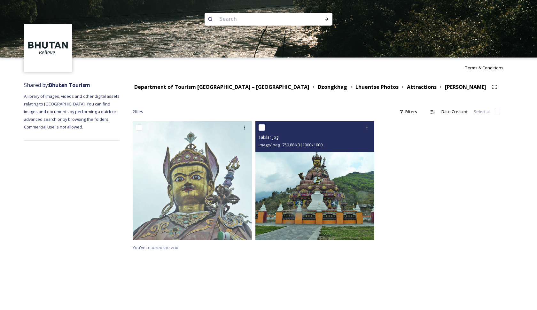
click at [343, 217] on img at bounding box center [314, 180] width 119 height 119
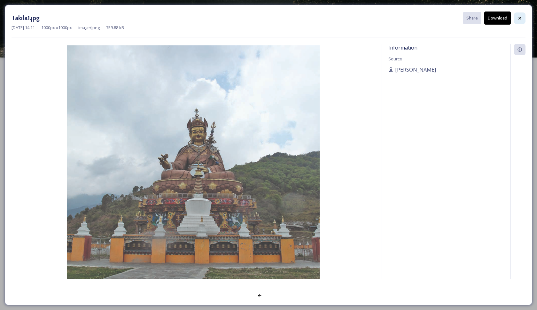
click at [515, 20] on div at bounding box center [520, 18] width 12 height 12
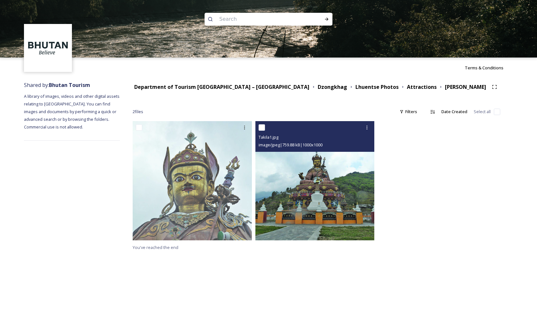
click at [304, 169] on img at bounding box center [314, 180] width 119 height 119
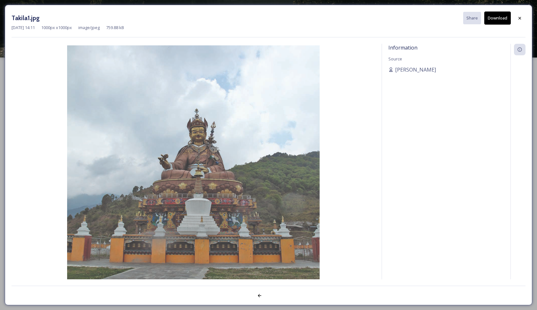
click at [502, 24] on button "Download" at bounding box center [497, 18] width 27 height 13
click at [519, 18] on icon at bounding box center [519, 17] width 3 height 3
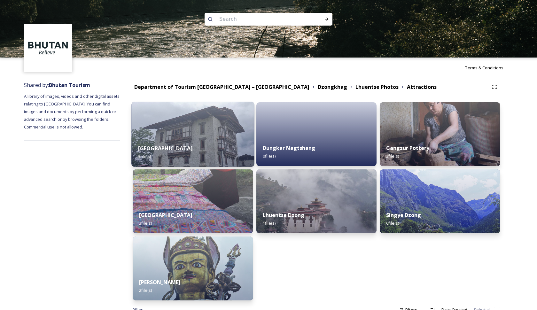
click at [224, 154] on div "Dungkar Museum 3 file(s)" at bounding box center [192, 152] width 123 height 29
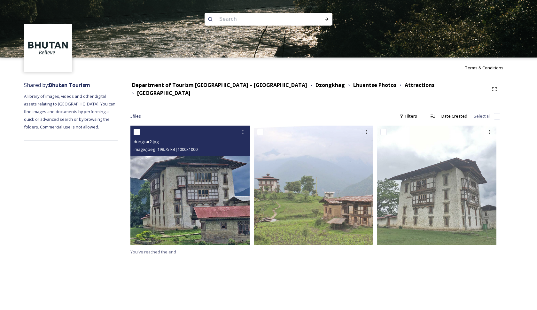
click at [225, 182] on img at bounding box center [189, 185] width 119 height 119
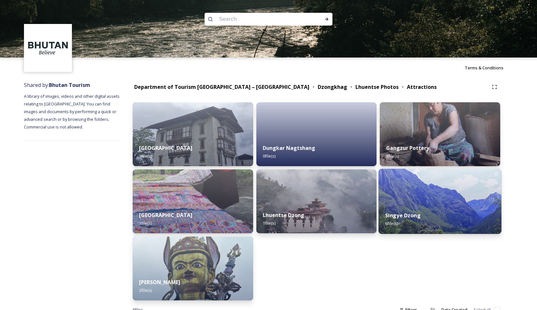
click at [405, 205] on img at bounding box center [440, 201] width 123 height 65
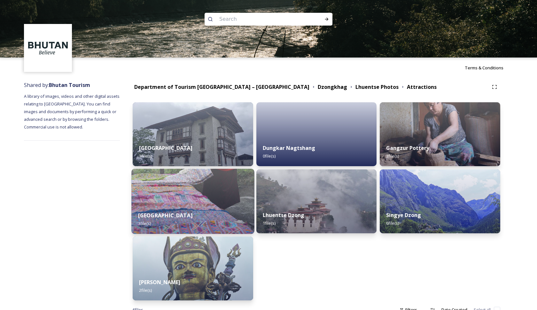
click at [240, 213] on div "Khoma Village 3 file(s)" at bounding box center [192, 219] width 123 height 29
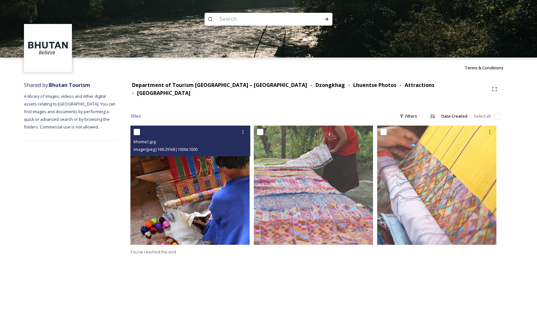
click at [205, 189] on img at bounding box center [189, 185] width 119 height 119
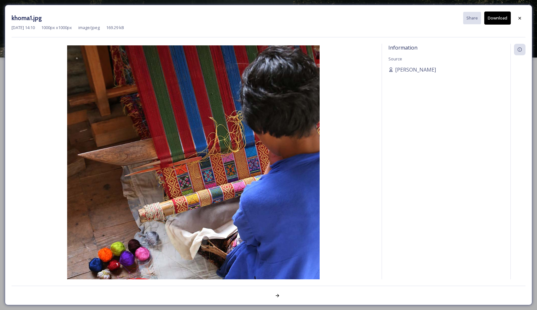
click at [496, 15] on button "Download" at bounding box center [497, 18] width 27 height 13
click at [520, 19] on icon at bounding box center [519, 18] width 5 height 5
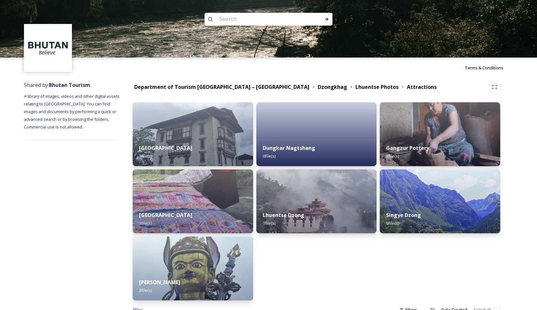
scroll to position [0, 0]
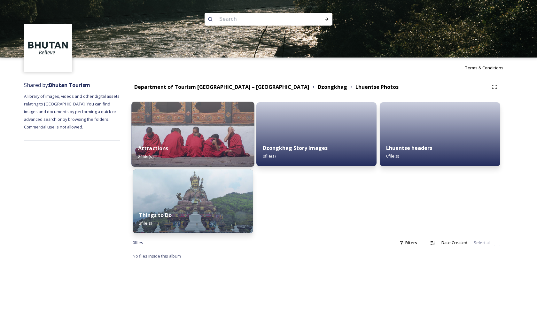
click at [221, 152] on div "Attractions 24 file(s)" at bounding box center [192, 152] width 123 height 29
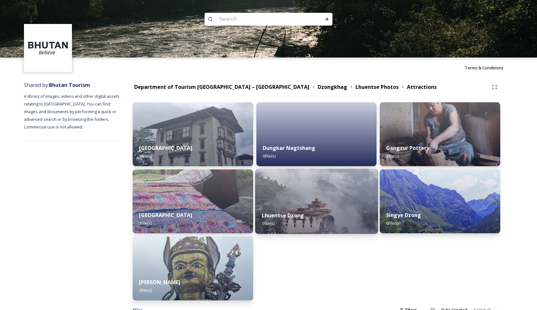
click at [318, 211] on div "Lhuentse Dzong 1 file(s)" at bounding box center [316, 219] width 123 height 29
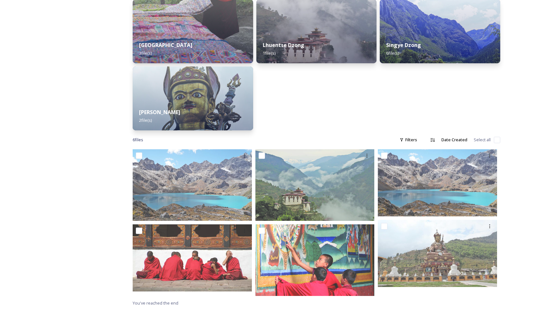
scroll to position [170, 0]
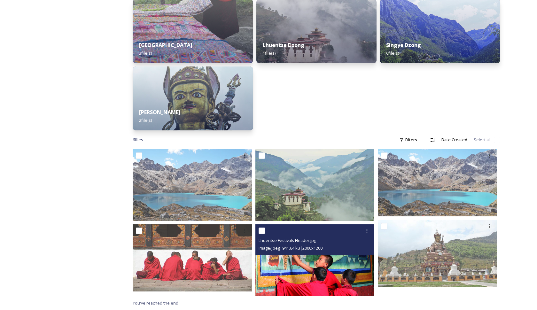
click at [345, 282] on img at bounding box center [314, 260] width 119 height 72
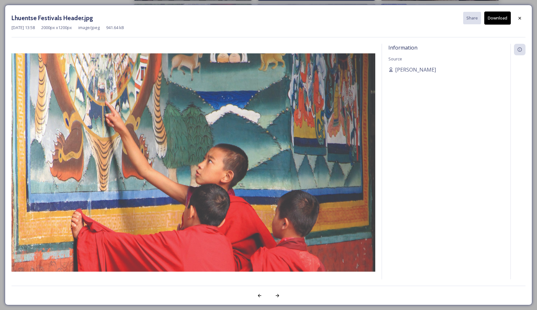
click at [501, 20] on button "Download" at bounding box center [497, 18] width 27 height 13
click at [522, 18] on icon at bounding box center [519, 18] width 5 height 5
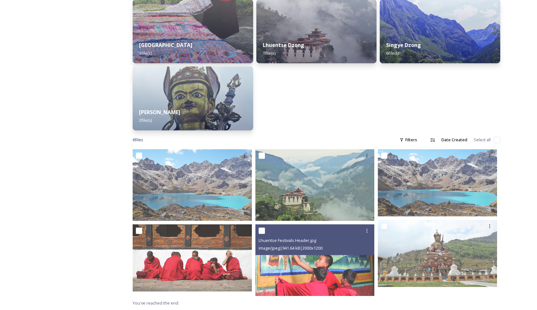
scroll to position [170, 0]
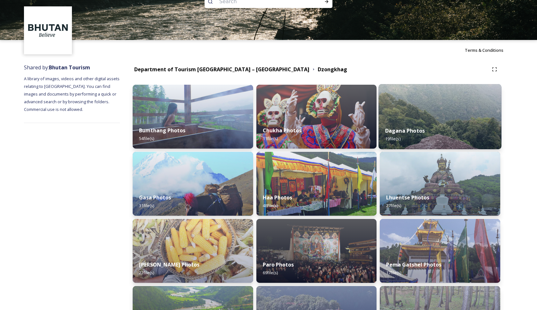
scroll to position [20, 0]
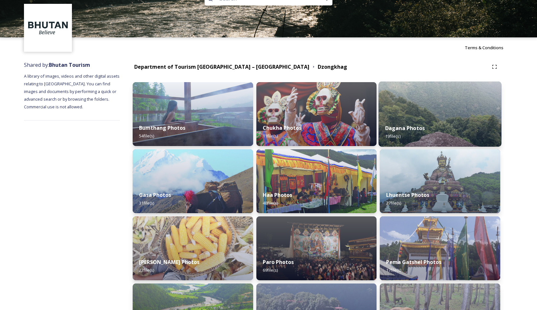
click at [404, 130] on strong "Dagana Photos" at bounding box center [405, 128] width 40 height 7
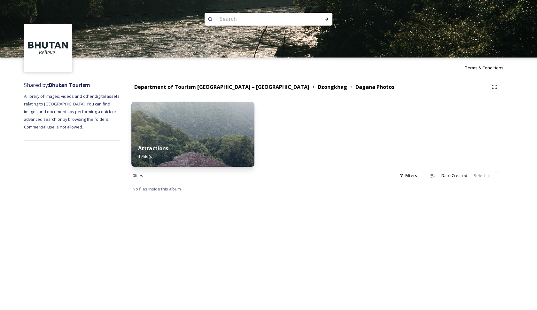
click at [233, 133] on img at bounding box center [192, 134] width 123 height 65
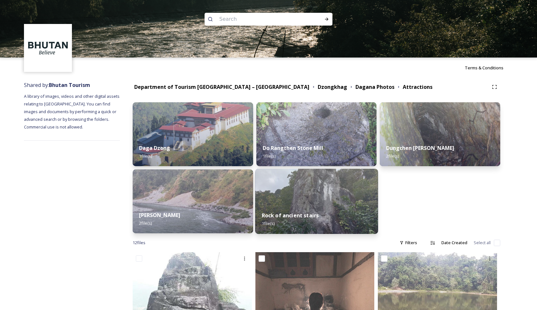
click at [343, 204] on img at bounding box center [316, 201] width 123 height 65
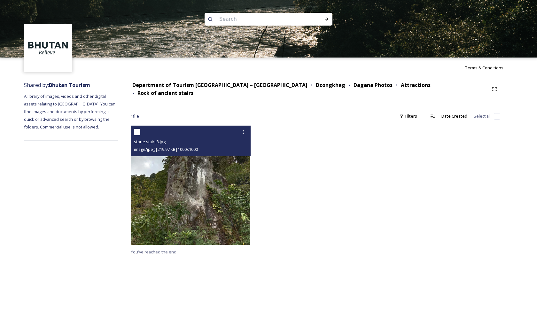
click at [227, 194] on img at bounding box center [190, 185] width 119 height 119
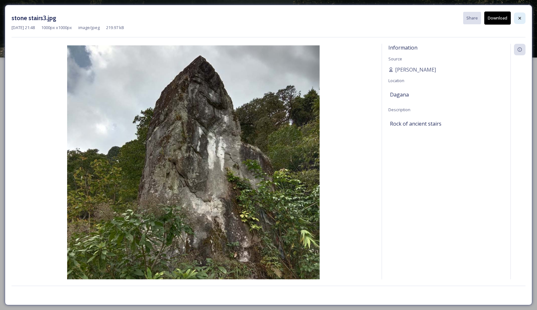
click at [521, 16] on icon at bounding box center [519, 18] width 5 height 5
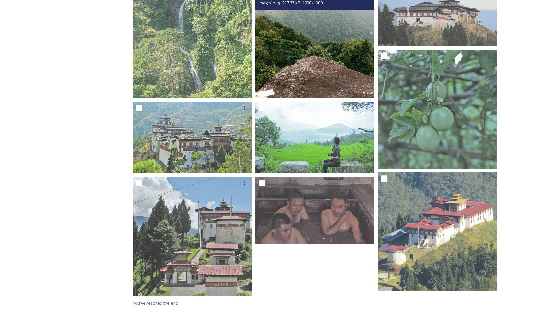
scroll to position [396, 0]
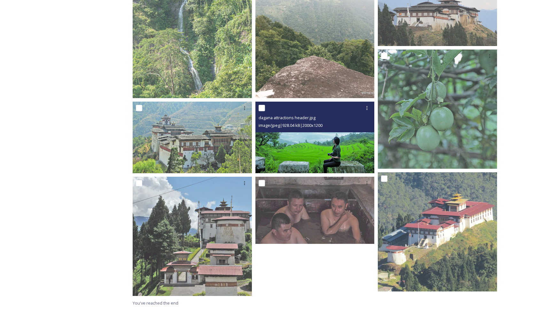
click at [343, 159] on img at bounding box center [314, 138] width 119 height 72
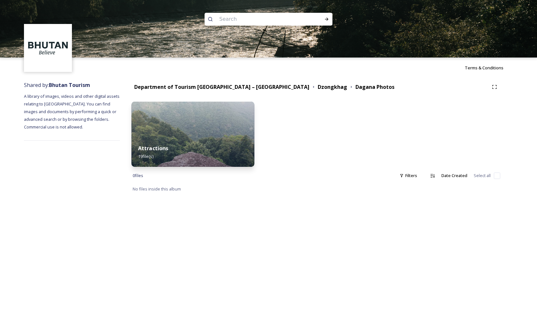
click at [211, 152] on div "Attractions 19 file(s)" at bounding box center [192, 152] width 123 height 29
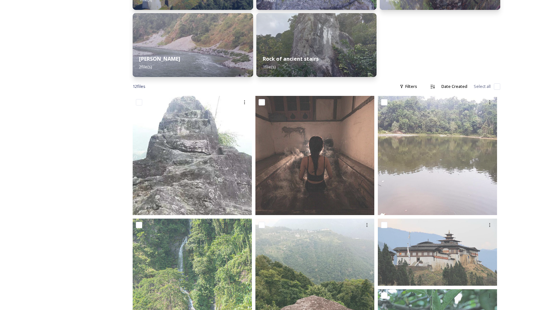
scroll to position [155, 0]
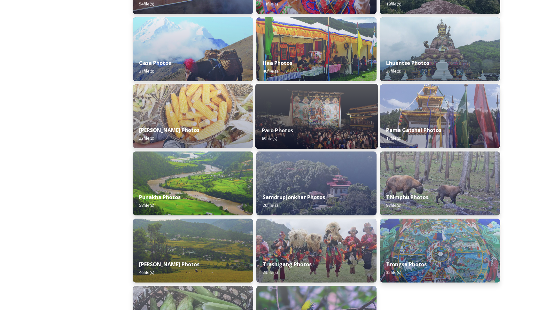
scroll to position [153, 0]
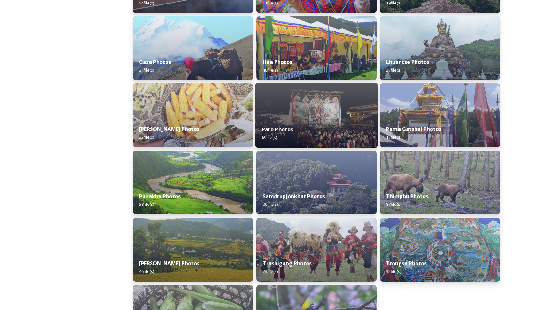
click at [346, 115] on img at bounding box center [316, 115] width 123 height 65
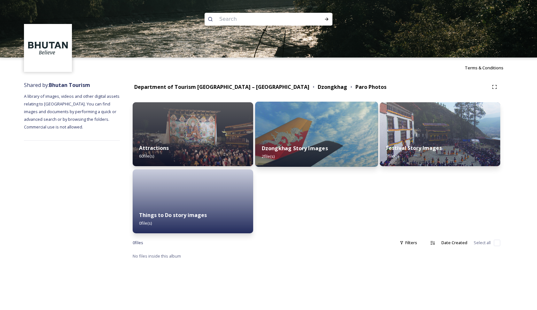
click at [299, 129] on img at bounding box center [316, 134] width 123 height 65
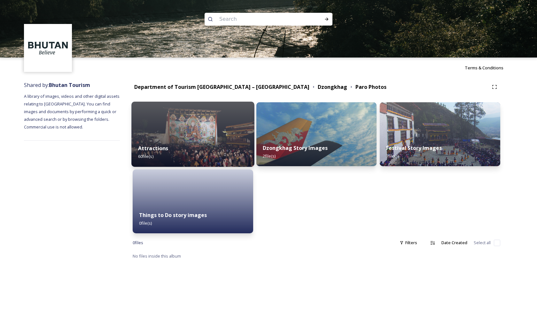
click at [229, 121] on img at bounding box center [192, 134] width 123 height 65
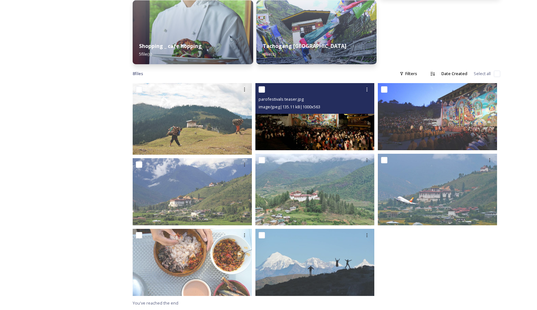
scroll to position [303, 0]
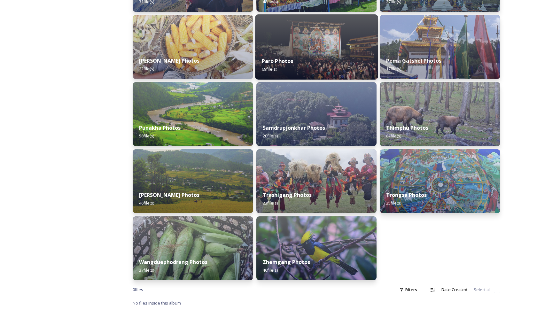
scroll to position [222, 0]
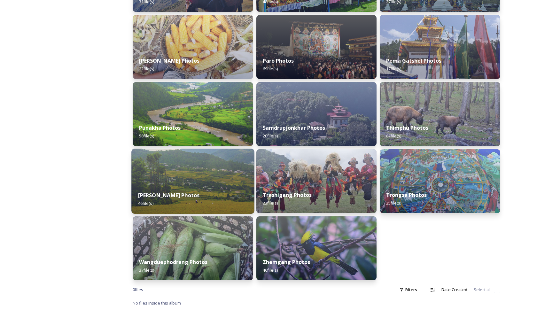
click at [215, 171] on img at bounding box center [192, 181] width 123 height 65
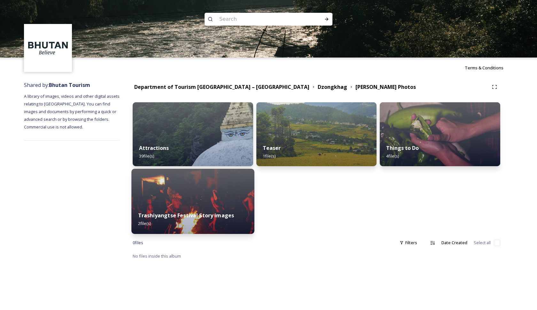
click at [201, 208] on div "Trashiyangtse Festival Story images 2 file(s)" at bounding box center [192, 219] width 123 height 29
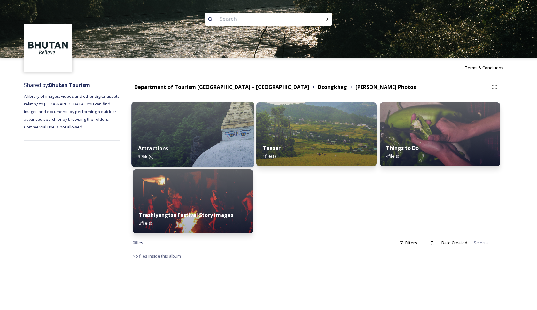
click at [172, 127] on img at bounding box center [192, 134] width 123 height 65
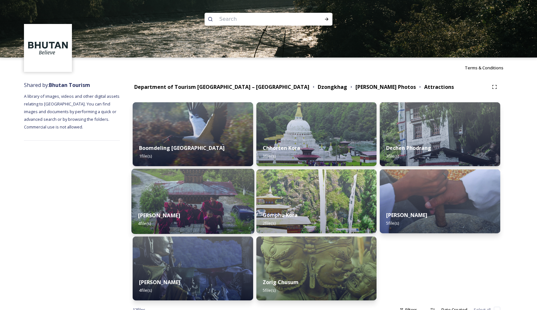
click at [211, 205] on img at bounding box center [192, 201] width 123 height 65
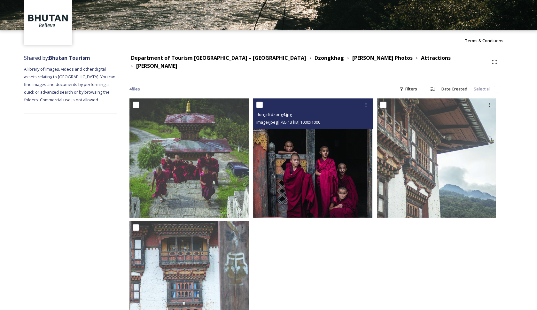
scroll to position [30, 0]
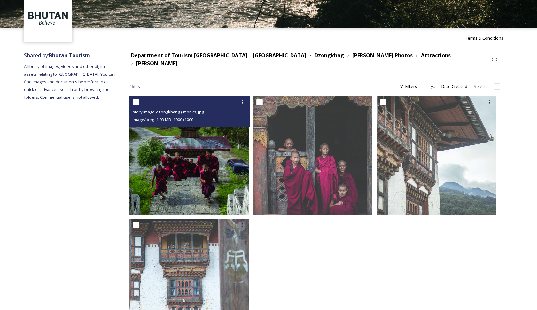
click at [198, 174] on img at bounding box center [188, 155] width 119 height 119
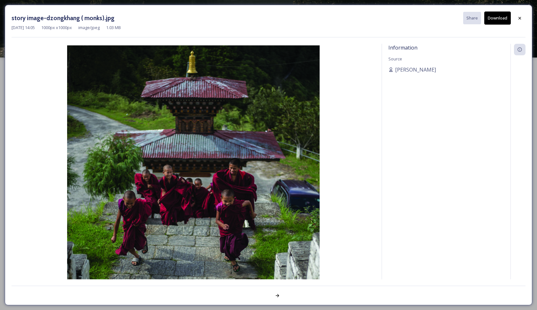
scroll to position [0, 0]
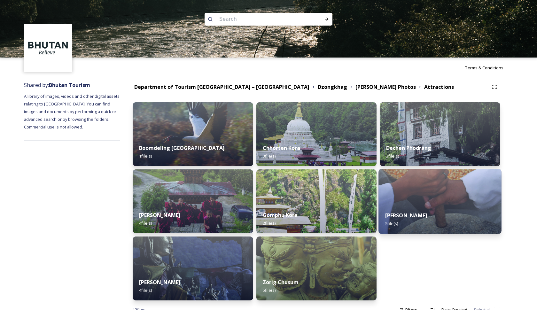
click at [453, 195] on img at bounding box center [440, 201] width 123 height 65
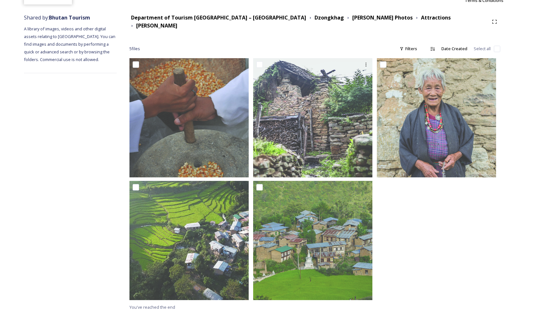
scroll to position [67, 0]
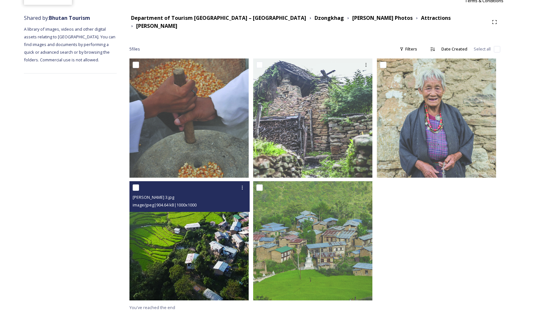
click at [211, 231] on img at bounding box center [188, 240] width 119 height 119
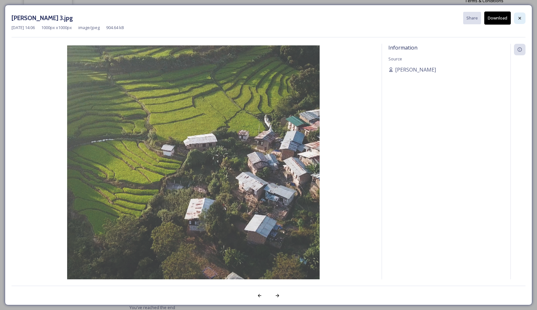
click at [518, 19] on icon at bounding box center [519, 18] width 5 height 5
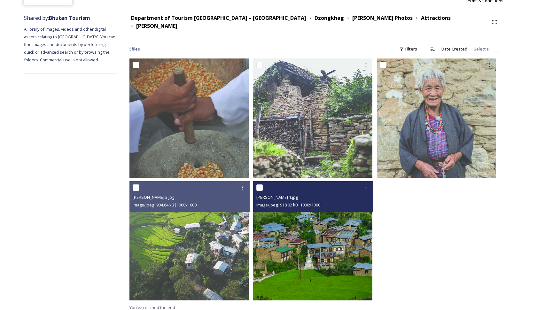
click at [346, 250] on img at bounding box center [312, 240] width 119 height 119
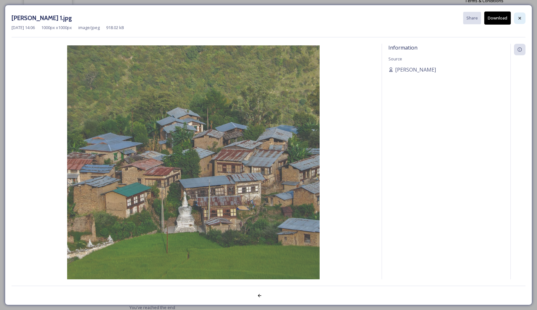
click at [519, 20] on icon at bounding box center [519, 18] width 5 height 5
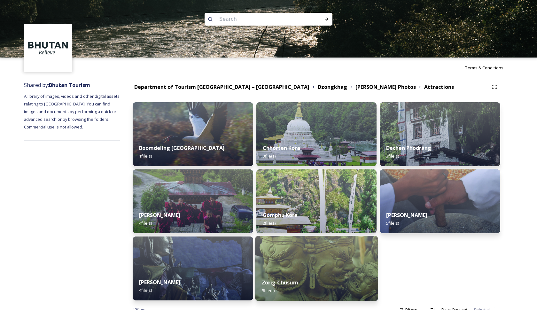
click at [318, 277] on div "Zorig Chusum 5 file(s)" at bounding box center [316, 286] width 123 height 29
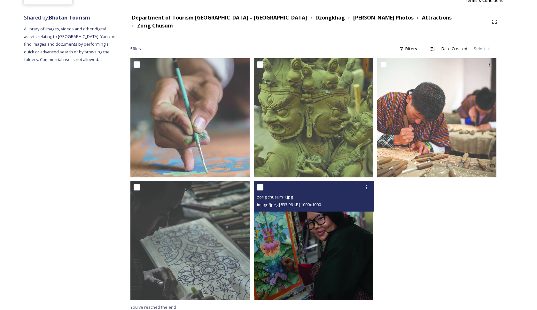
scroll to position [67, 0]
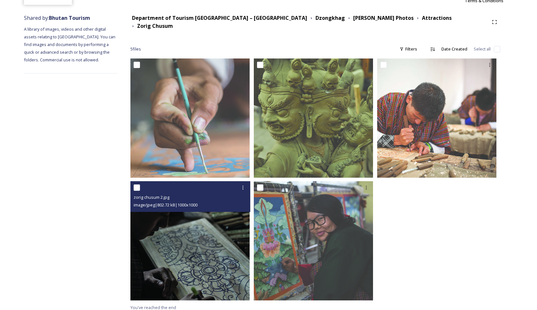
click at [234, 260] on img at bounding box center [189, 240] width 119 height 119
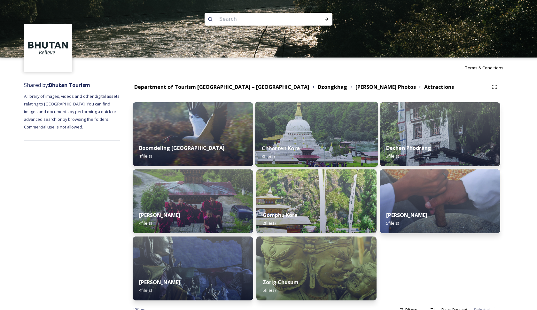
click at [280, 146] on strong "Chhorten Kora" at bounding box center [280, 148] width 38 height 7
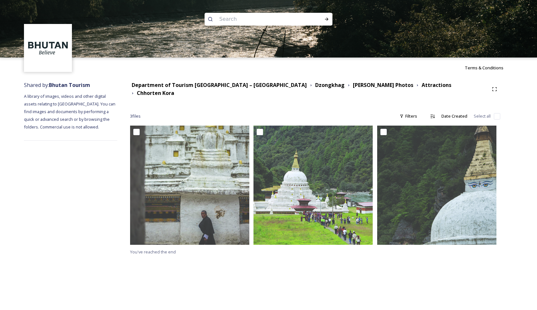
click at [280, 146] on div at bounding box center [313, 185] width 120 height 119
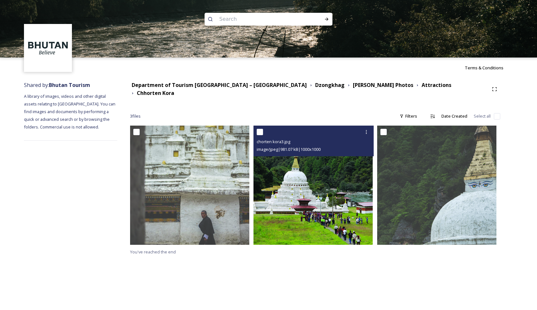
click at [307, 183] on img at bounding box center [312, 185] width 119 height 119
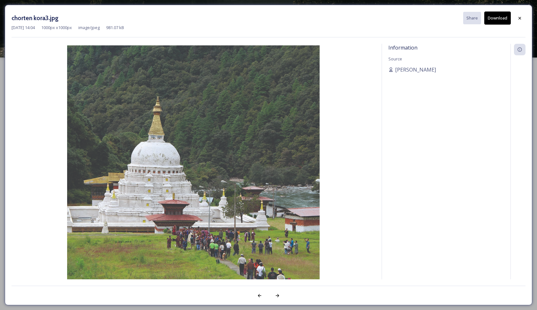
click at [494, 19] on button "Download" at bounding box center [497, 18] width 27 height 13
click at [521, 20] on div at bounding box center [520, 18] width 12 height 12
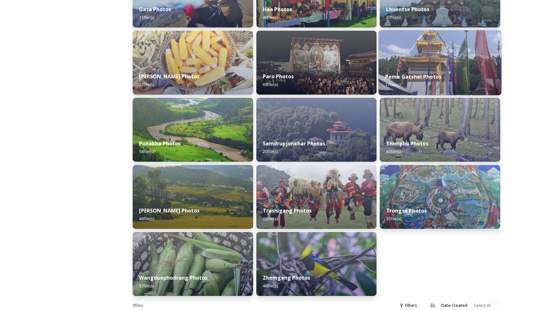
scroll to position [218, 0]
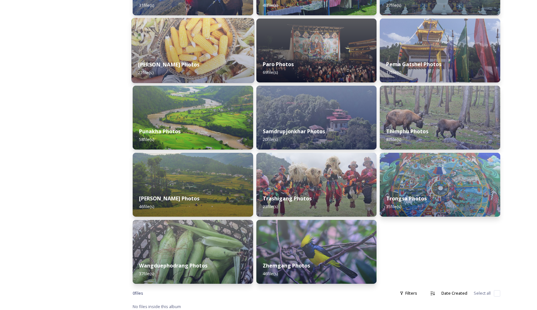
click at [229, 62] on div "[PERSON_NAME] Photos 22 file(s)" at bounding box center [192, 68] width 123 height 29
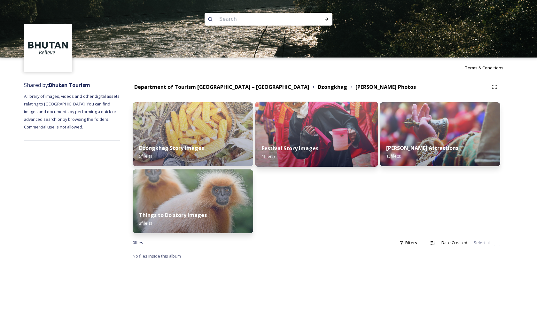
click at [338, 132] on img at bounding box center [316, 134] width 123 height 65
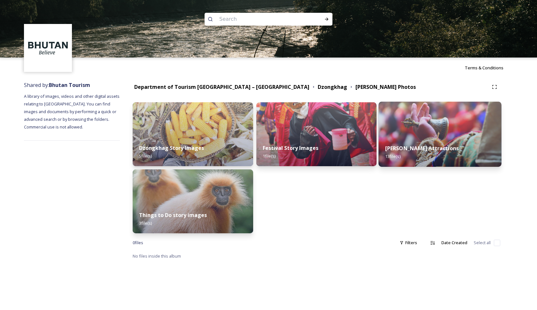
click at [424, 146] on strong "[PERSON_NAME] Attractions" at bounding box center [422, 148] width 74 height 7
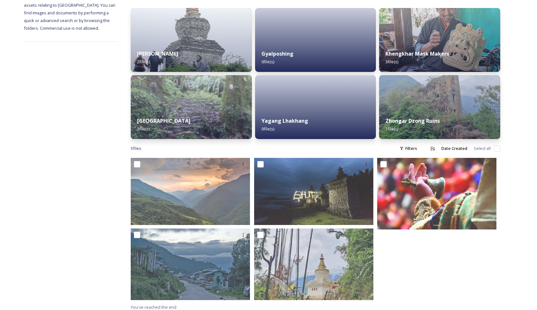
scroll to position [98, 0]
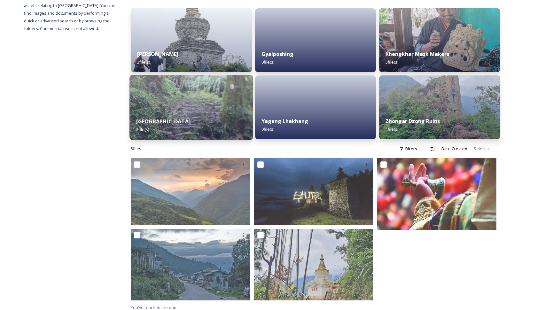
click at [205, 126] on div "[GEOGRAPHIC_DATA] 2 file(s)" at bounding box center [190, 125] width 123 height 29
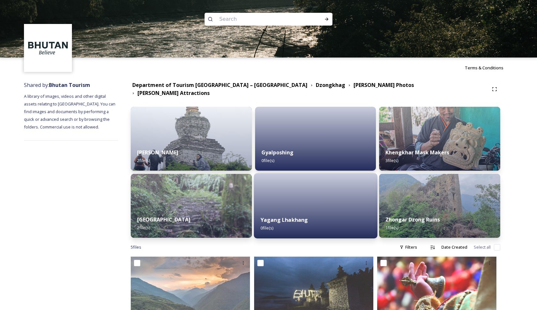
click at [312, 186] on div at bounding box center [315, 205] width 123 height 65
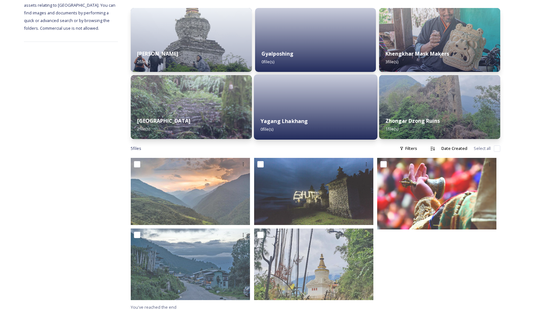
scroll to position [98, 0]
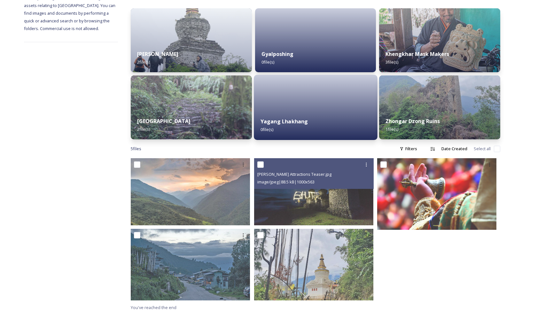
click at [312, 186] on img at bounding box center [313, 191] width 119 height 67
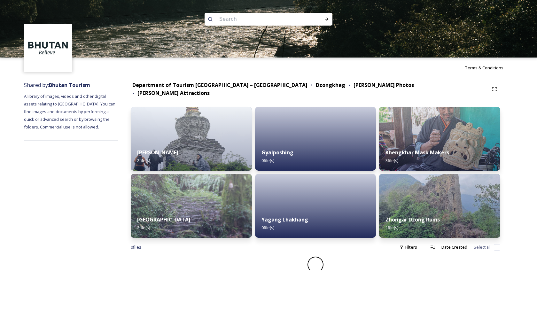
click at [519, 19] on img at bounding box center [268, 29] width 537 height 58
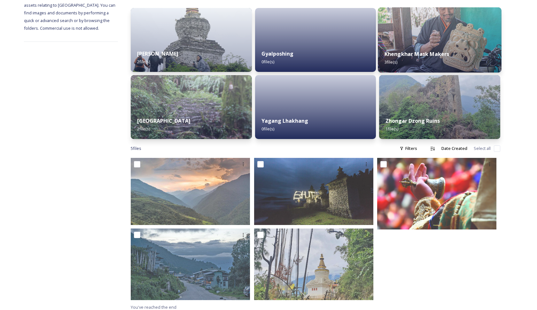
scroll to position [98, 0]
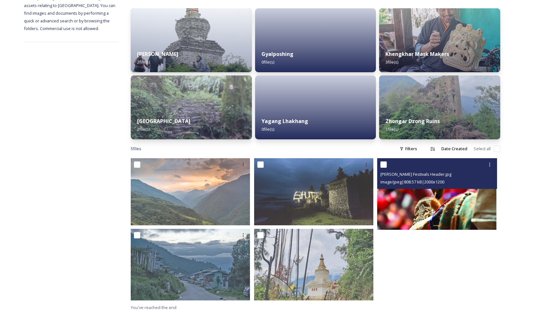
click at [435, 190] on img at bounding box center [436, 194] width 119 height 72
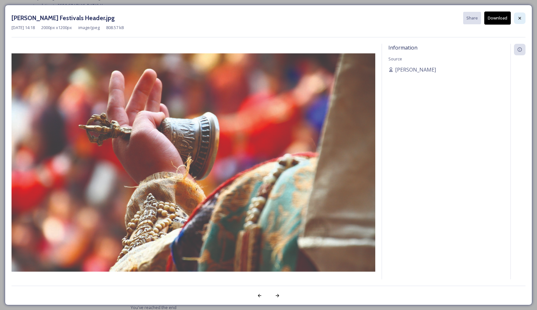
click at [521, 17] on icon at bounding box center [519, 18] width 5 height 5
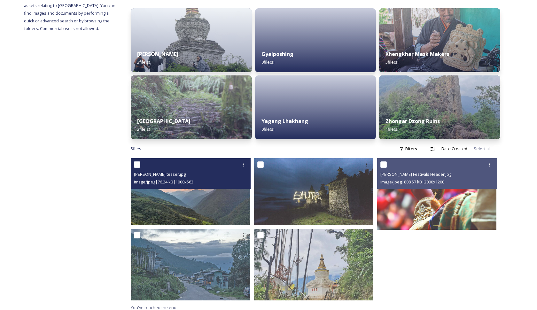
click at [207, 198] on img at bounding box center [190, 191] width 119 height 67
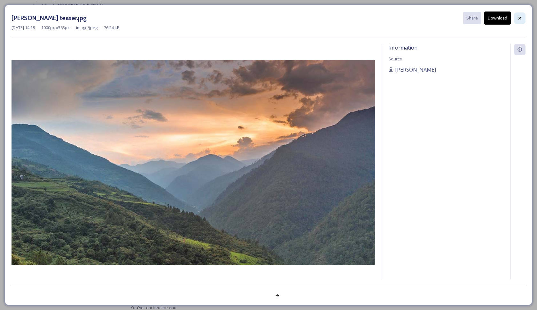
click at [522, 15] on div at bounding box center [520, 18] width 12 height 12
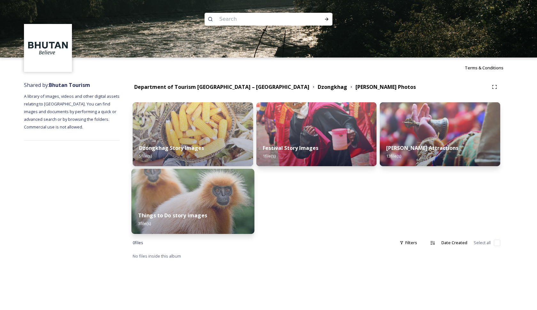
click at [216, 197] on img at bounding box center [192, 201] width 123 height 65
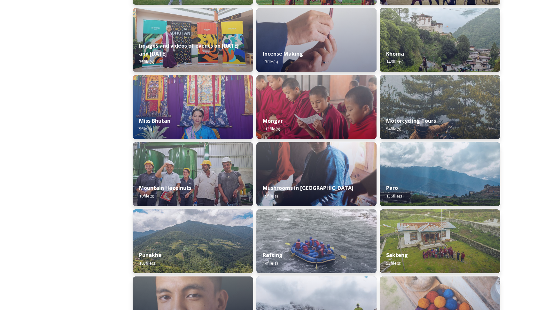
scroll to position [430, 0]
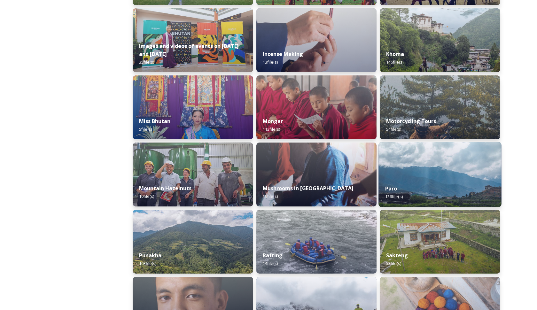
click at [411, 191] on div "Paro 136 file(s)" at bounding box center [440, 192] width 123 height 29
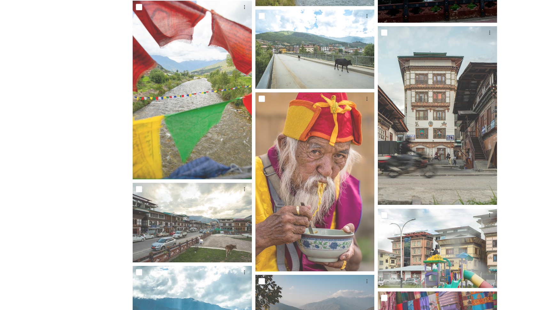
scroll to position [4133, 0]
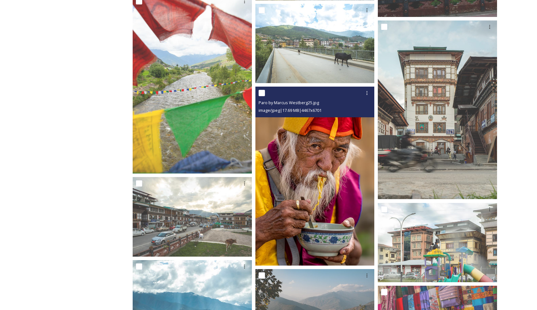
click at [319, 175] on img at bounding box center [314, 176] width 119 height 179
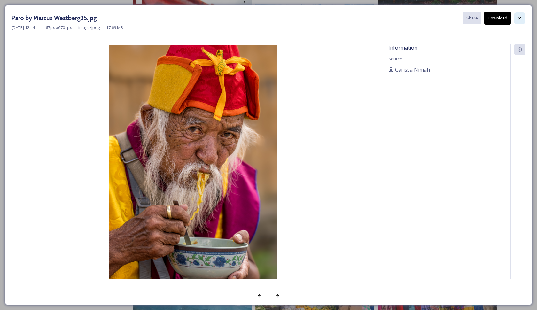
click at [519, 17] on icon at bounding box center [519, 18] width 5 height 5
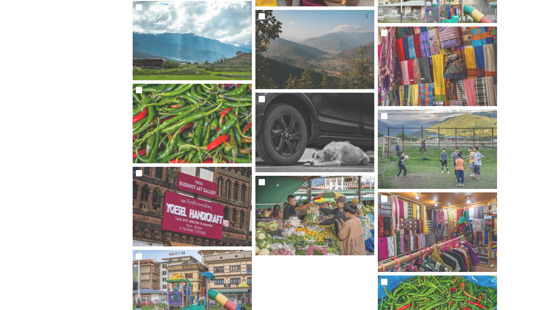
scroll to position [4392, 0]
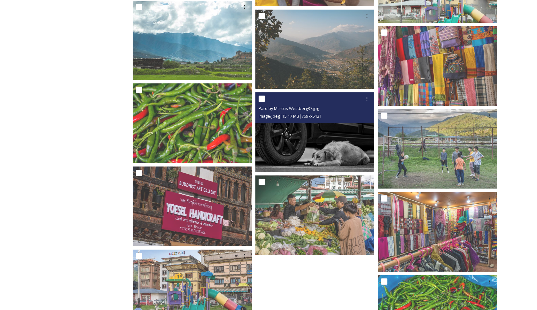
click at [354, 147] on img at bounding box center [314, 132] width 119 height 80
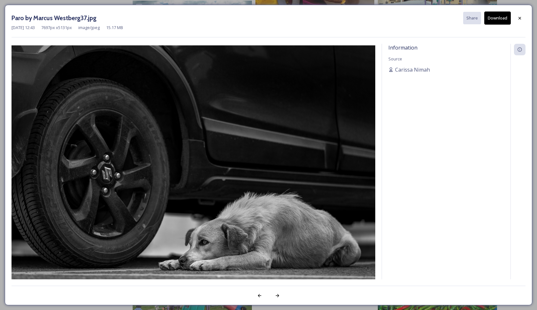
click at [504, 21] on button "Download" at bounding box center [497, 18] width 27 height 13
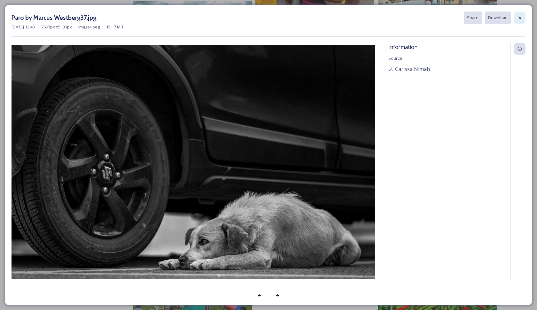
click at [519, 18] on icon at bounding box center [519, 17] width 3 height 3
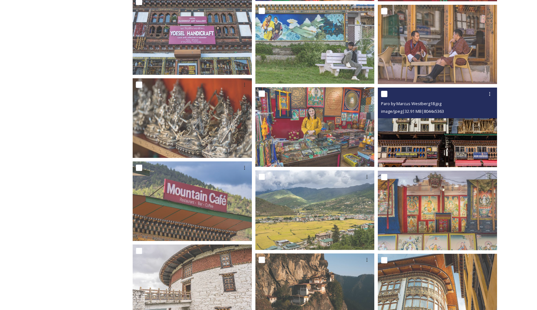
scroll to position [3632, 0]
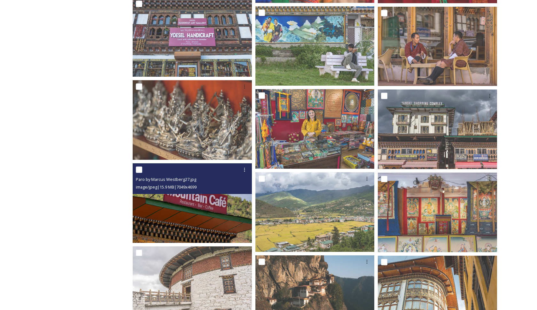
click at [245, 220] on img at bounding box center [192, 203] width 119 height 80
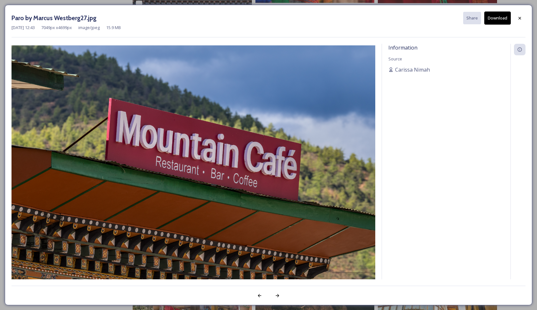
click at [499, 24] on button "Download" at bounding box center [497, 18] width 27 height 13
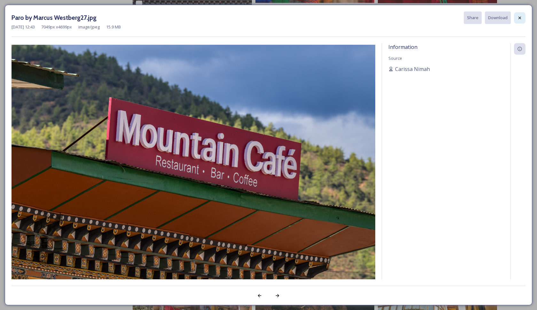
click at [522, 19] on div at bounding box center [520, 18] width 12 height 12
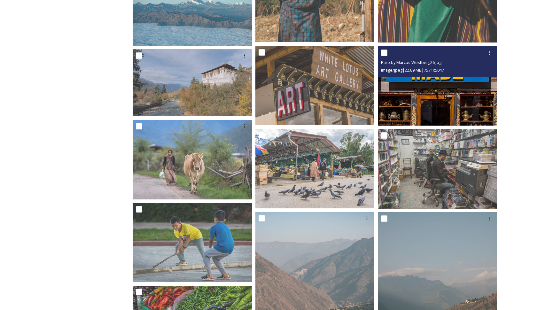
scroll to position [2893, 0]
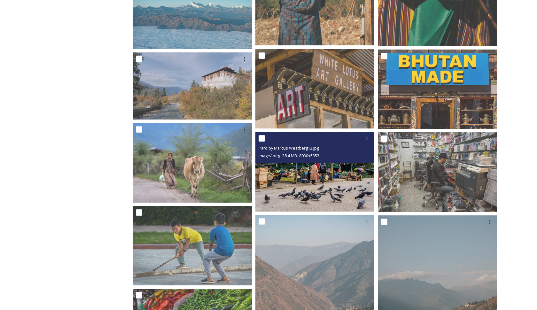
click at [351, 172] on img at bounding box center [314, 172] width 119 height 80
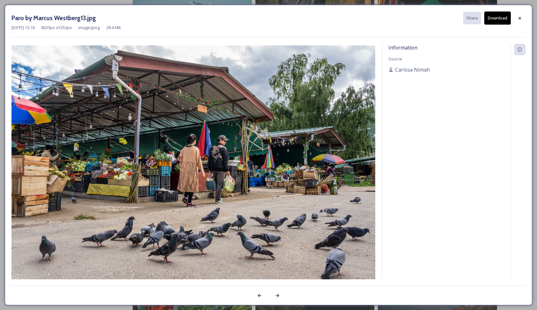
click at [496, 17] on button "Download" at bounding box center [497, 18] width 27 height 13
click at [520, 19] on icon at bounding box center [519, 18] width 5 height 5
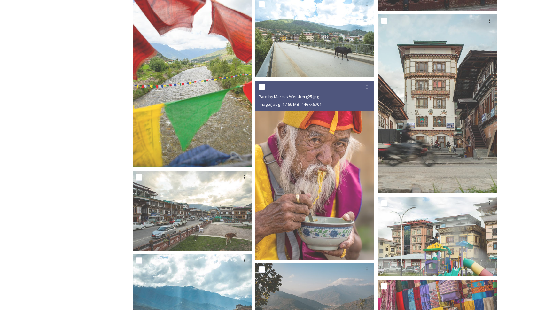
scroll to position [4141, 0]
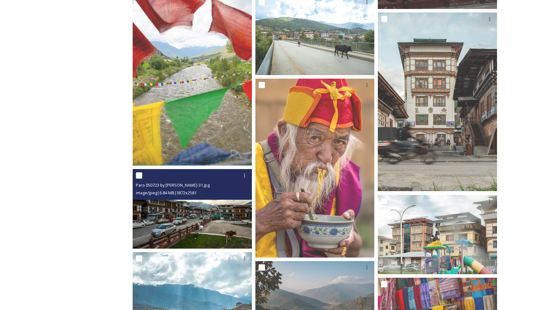
click at [215, 222] on img at bounding box center [192, 209] width 119 height 80
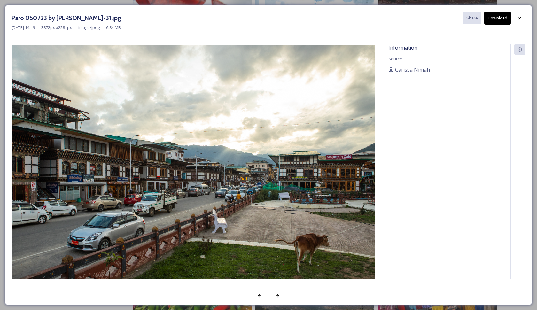
click at [495, 18] on button "Download" at bounding box center [497, 18] width 27 height 13
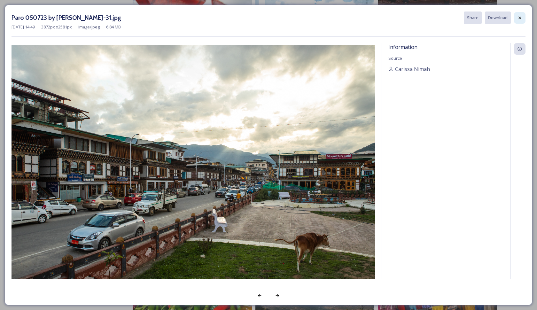
click at [519, 18] on icon at bounding box center [519, 17] width 3 height 3
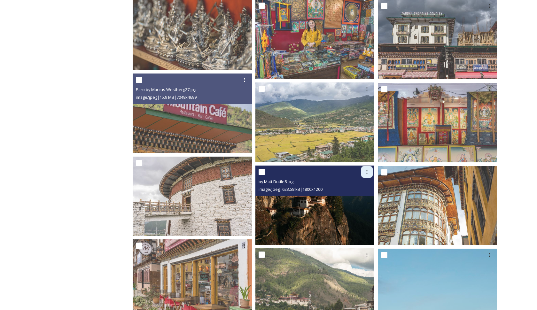
scroll to position [3720, 0]
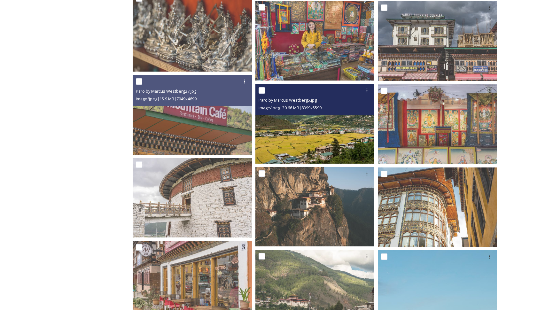
click at [327, 147] on img at bounding box center [314, 124] width 119 height 80
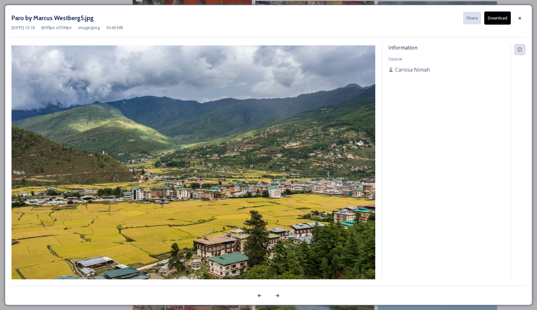
click at [502, 16] on button "Download" at bounding box center [497, 18] width 27 height 13
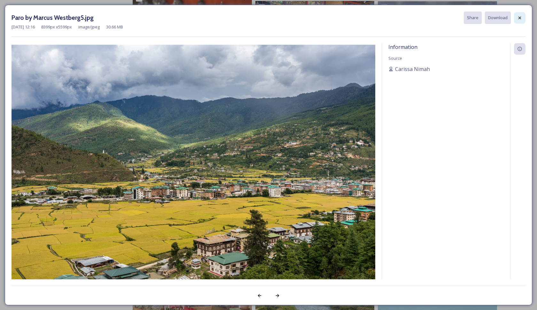
click at [517, 17] on icon at bounding box center [519, 17] width 5 height 5
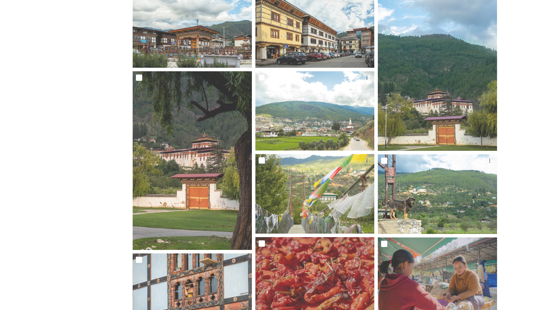
scroll to position [2354, 0]
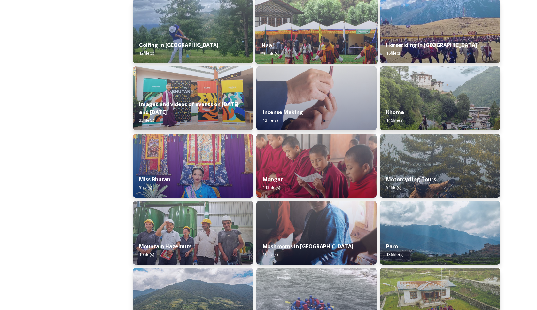
scroll to position [386, 0]
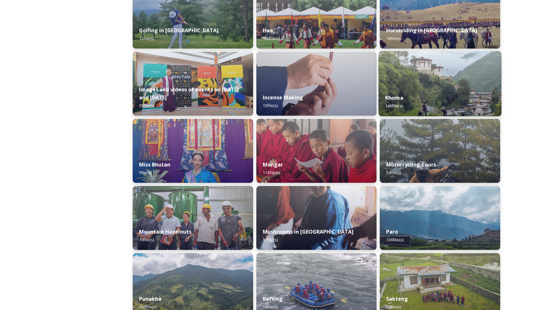
click at [470, 98] on div "Khoma 146 file(s)" at bounding box center [440, 101] width 123 height 29
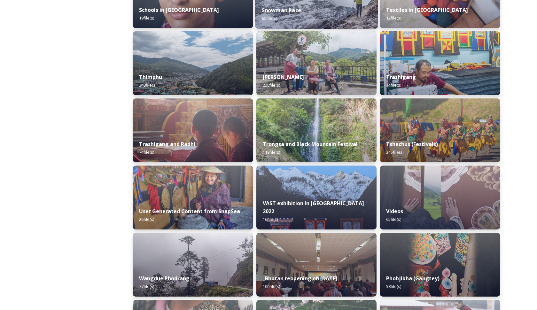
scroll to position [742, 0]
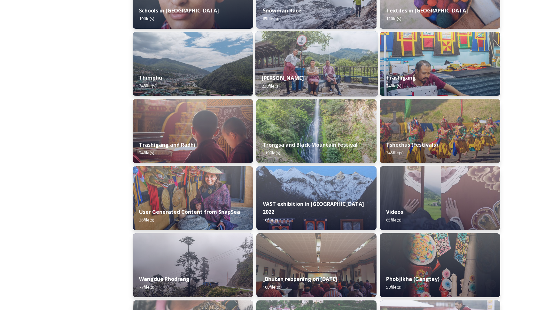
click at [339, 62] on img at bounding box center [316, 63] width 123 height 65
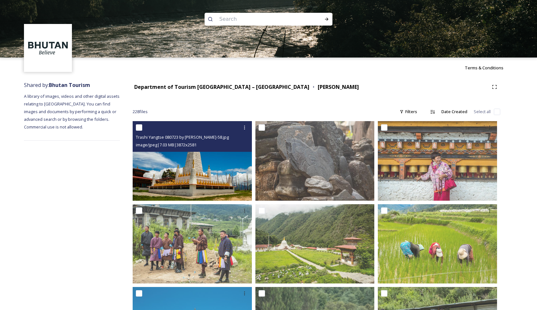
click at [198, 172] on img at bounding box center [192, 161] width 119 height 80
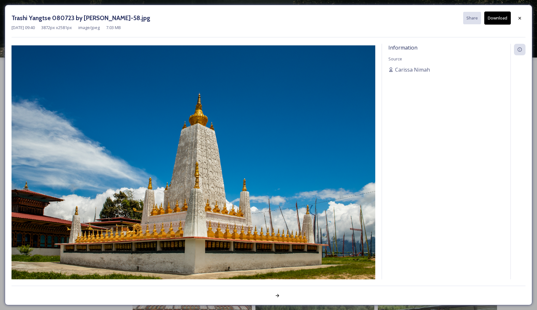
click at [500, 16] on button "Download" at bounding box center [497, 18] width 27 height 13
click at [519, 18] on icon at bounding box center [519, 18] width 5 height 5
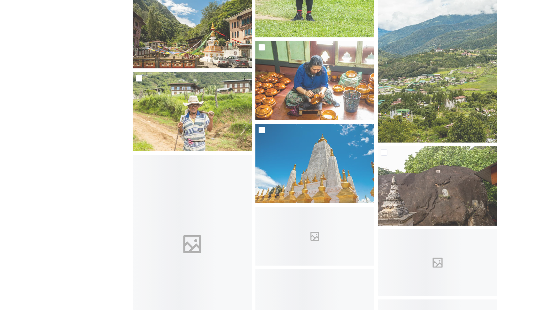
scroll to position [1394, 0]
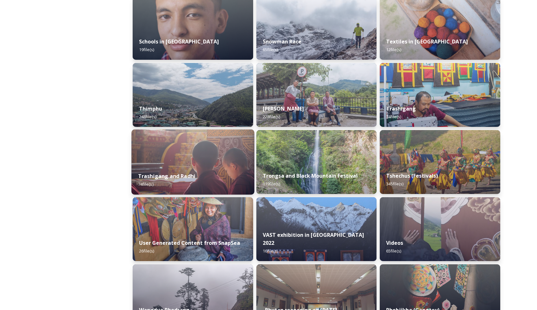
scroll to position [712, 0]
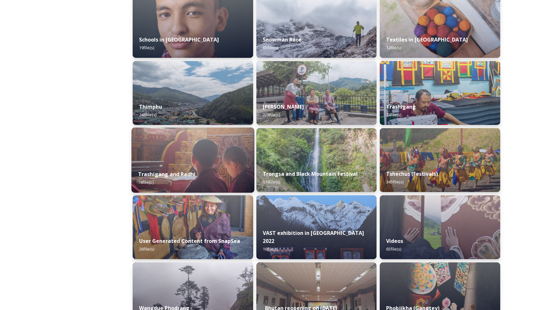
click at [206, 161] on img at bounding box center [192, 160] width 123 height 65
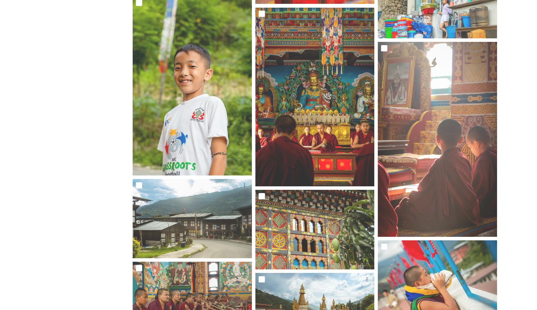
scroll to position [1803, 0]
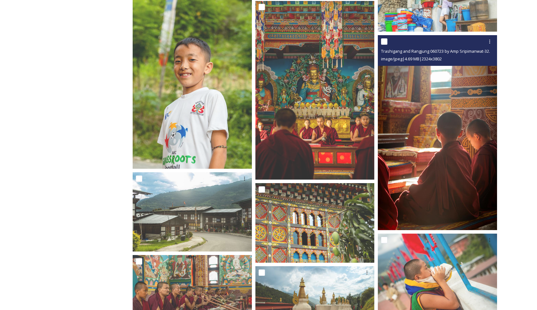
click at [466, 160] on img at bounding box center [437, 132] width 119 height 195
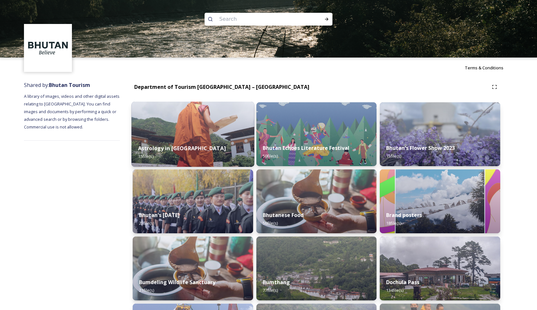
click at [206, 158] on div "Astrology in [GEOGRAPHIC_DATA] 15 file(s)" at bounding box center [192, 152] width 123 height 29
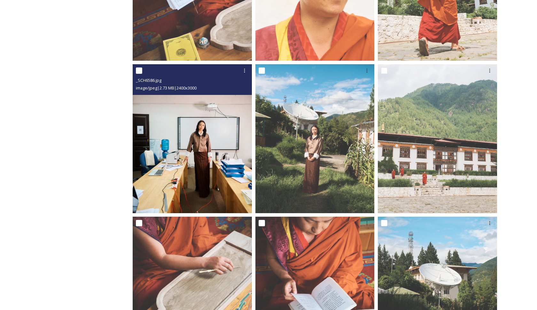
scroll to position [517, 0]
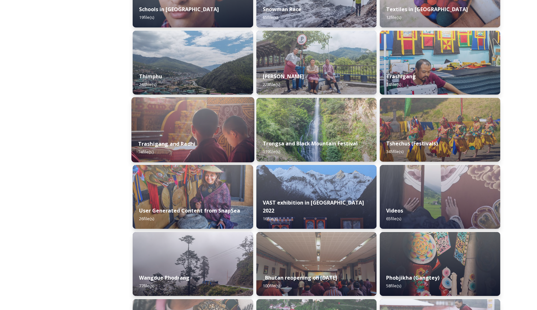
scroll to position [743, 0]
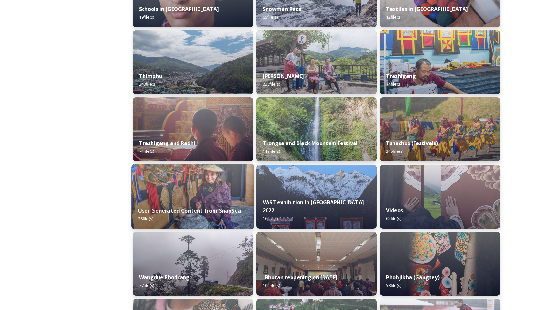
click at [192, 206] on div "User Generated Content from SnapSea 26 file(s)" at bounding box center [192, 214] width 123 height 29
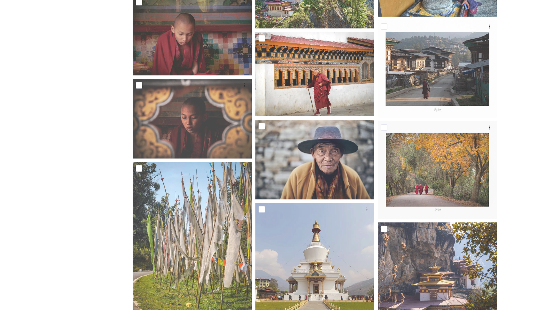
scroll to position [526, 0]
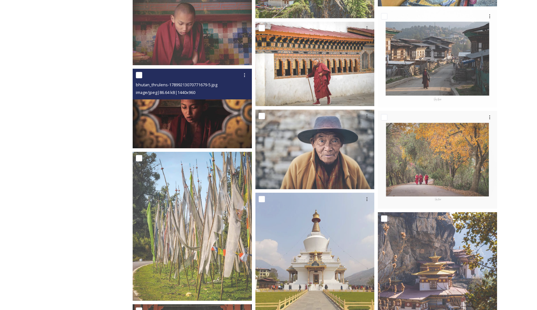
click at [200, 128] on img at bounding box center [192, 109] width 119 height 80
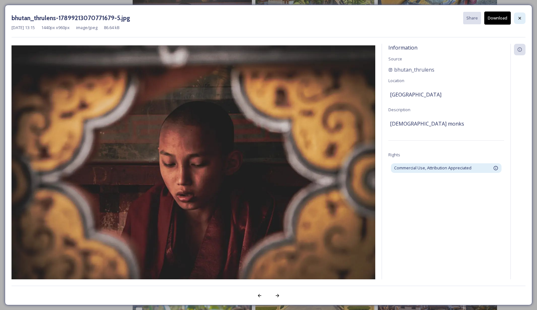
click at [522, 21] on div at bounding box center [520, 18] width 12 height 12
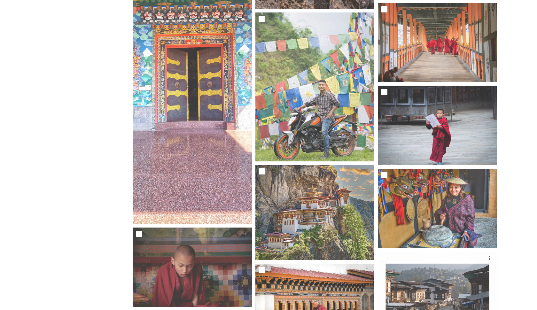
scroll to position [286, 0]
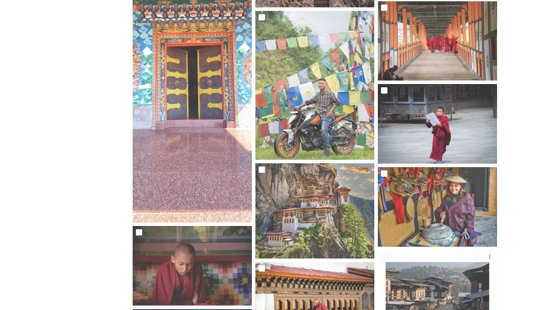
click at [423, 200] on img at bounding box center [437, 207] width 119 height 80
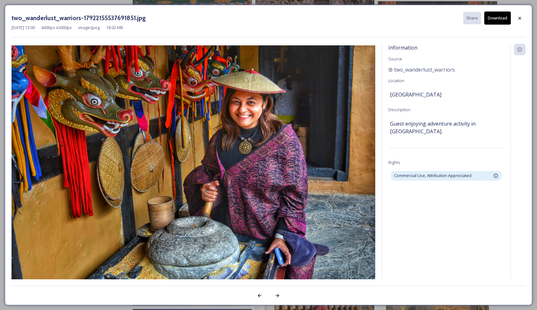
click at [495, 19] on button "Download" at bounding box center [497, 18] width 27 height 13
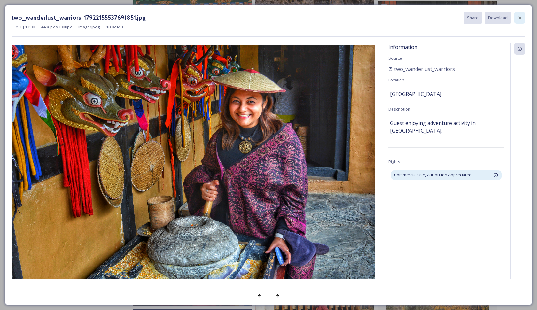
click at [520, 21] on div at bounding box center [520, 18] width 12 height 12
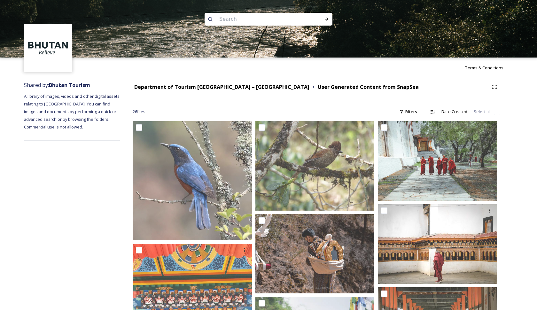
scroll to position [-4, 0]
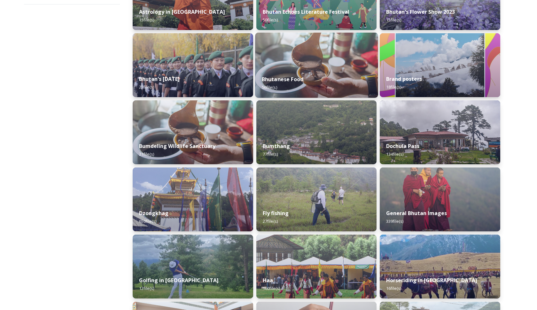
scroll to position [137, 0]
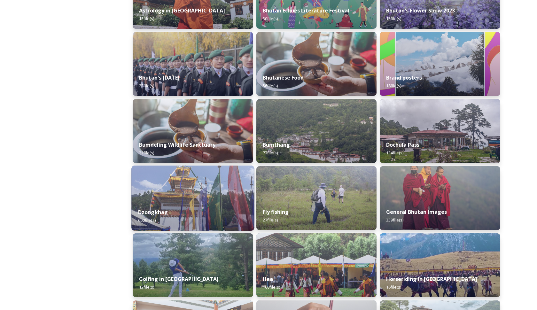
click at [195, 207] on div "Dzongkhag 650 file(s)" at bounding box center [192, 216] width 123 height 29
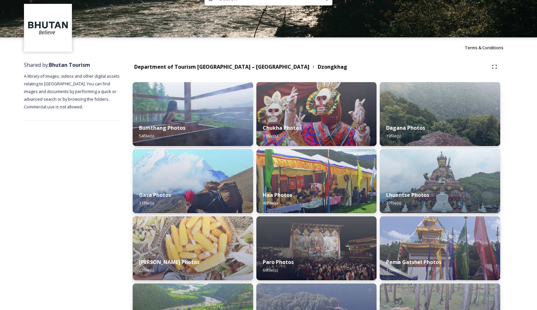
scroll to position [21, 0]
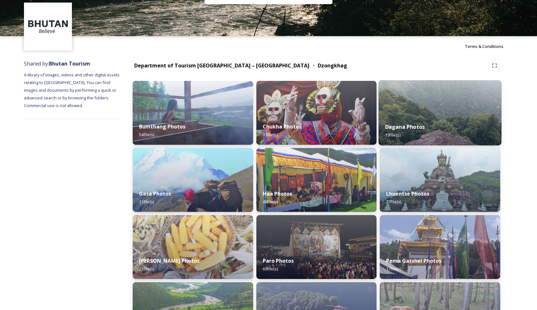
click at [405, 105] on img at bounding box center [440, 112] width 123 height 65
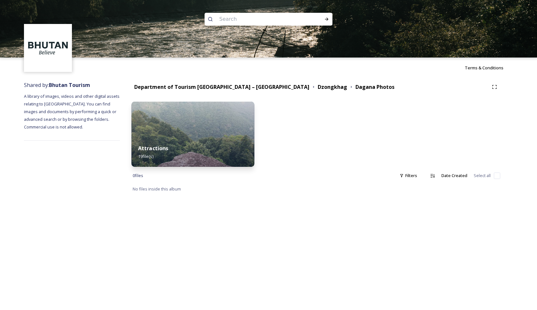
click at [226, 129] on img at bounding box center [192, 134] width 123 height 65
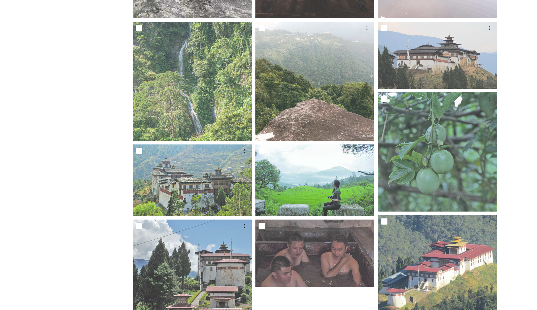
scroll to position [354, 0]
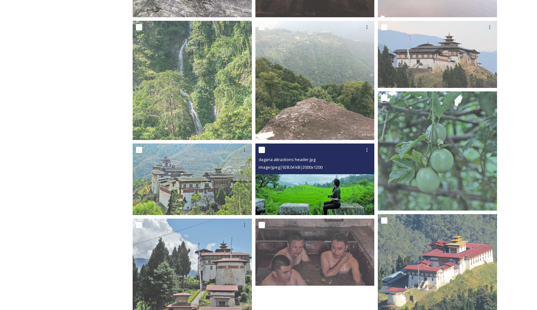
click at [330, 193] on img at bounding box center [314, 180] width 119 height 72
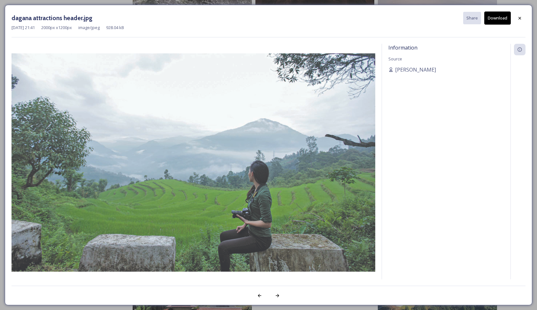
click at [494, 16] on button "Download" at bounding box center [497, 18] width 27 height 13
click at [519, 21] on div at bounding box center [520, 18] width 12 height 12
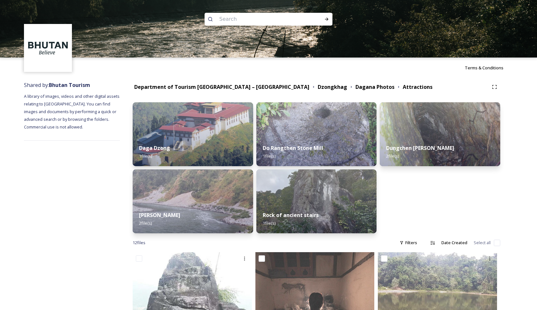
scroll to position [0, 0]
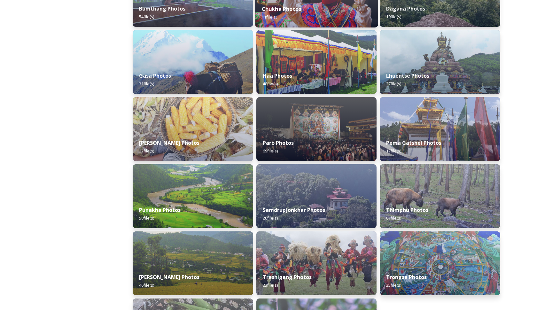
scroll to position [141, 0]
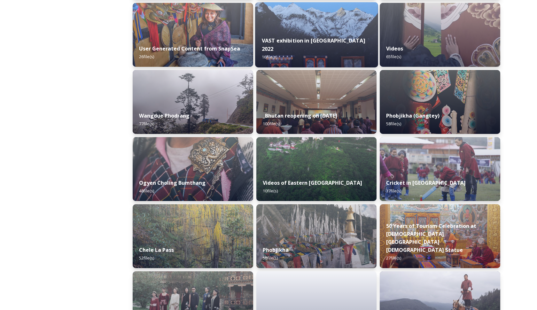
scroll to position [905, 0]
click at [300, 47] on strong "VAST exhibition in [GEOGRAPHIC_DATA] 2022" at bounding box center [312, 44] width 103 height 15
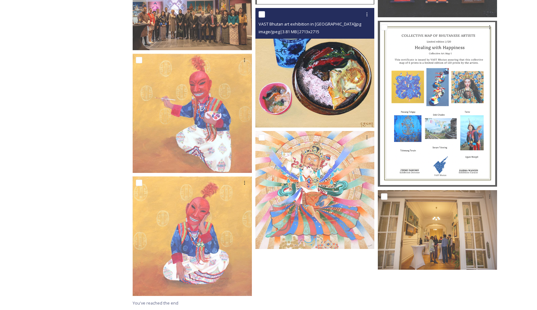
scroll to position [489, 0]
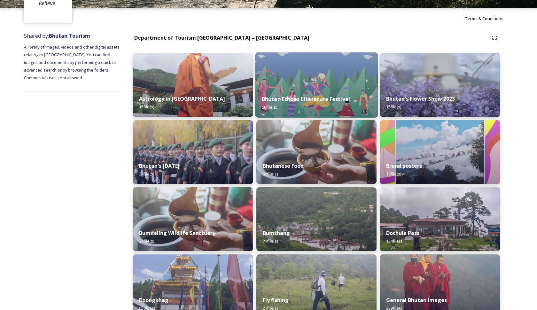
scroll to position [70, 0]
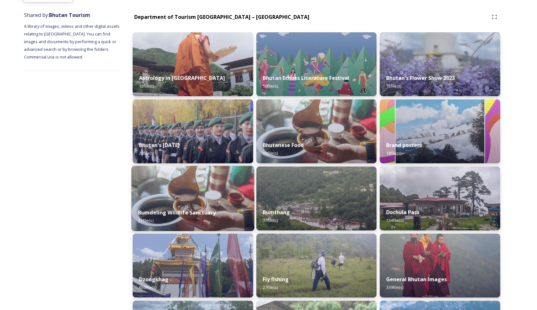
click at [222, 230] on div "[GEOGRAPHIC_DATA] 21 file(s)" at bounding box center [192, 216] width 123 height 29
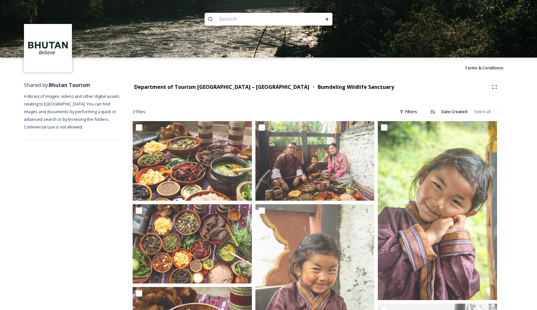
scroll to position [0, 0]
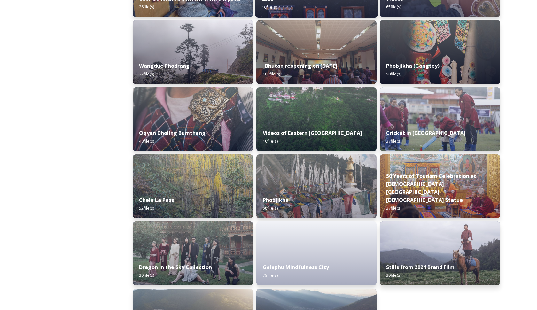
scroll to position [957, 0]
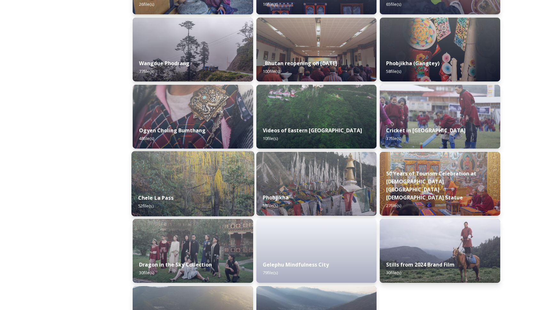
click at [229, 163] on img at bounding box center [192, 183] width 123 height 65
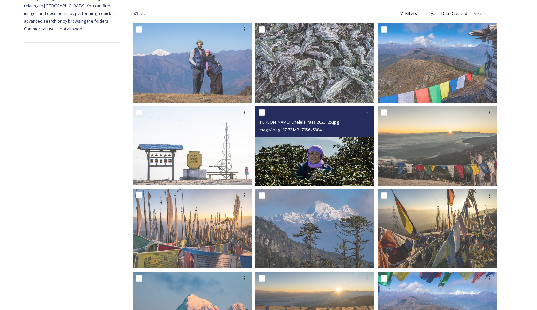
scroll to position [115, 0]
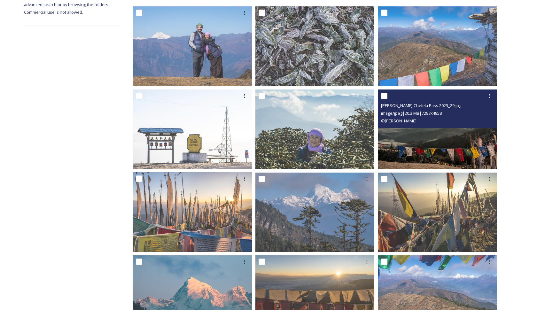
click at [419, 129] on img at bounding box center [437, 129] width 119 height 80
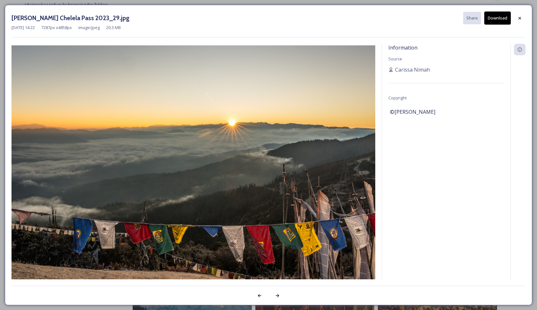
click at [505, 20] on button "Download" at bounding box center [497, 18] width 27 height 13
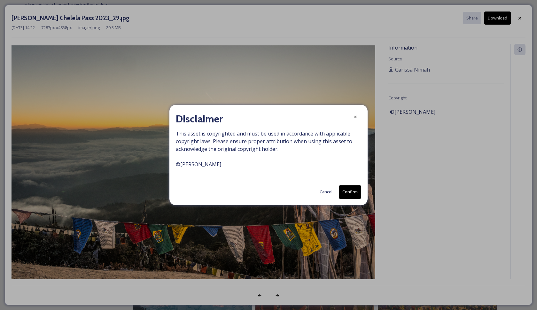
click at [354, 190] on button "Confirm" at bounding box center [350, 191] width 22 height 13
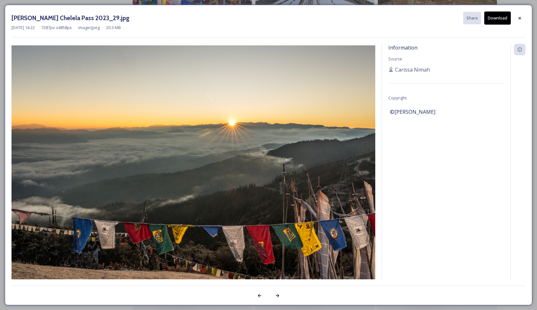
scroll to position [525, 0]
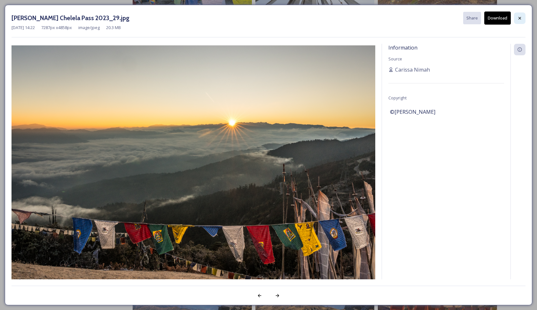
click at [521, 19] on icon at bounding box center [519, 18] width 5 height 5
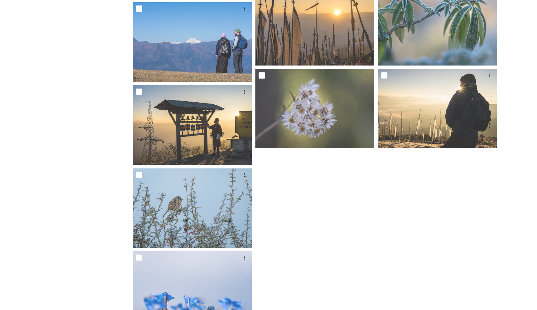
scroll to position [1382, 0]
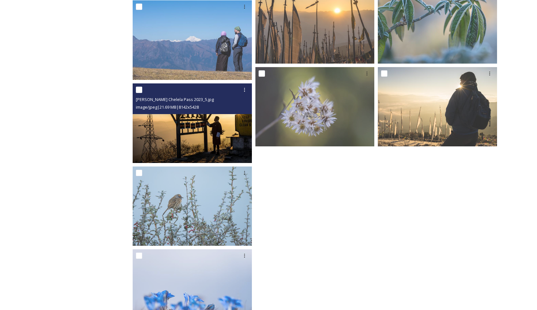
click at [241, 131] on img at bounding box center [192, 123] width 119 height 80
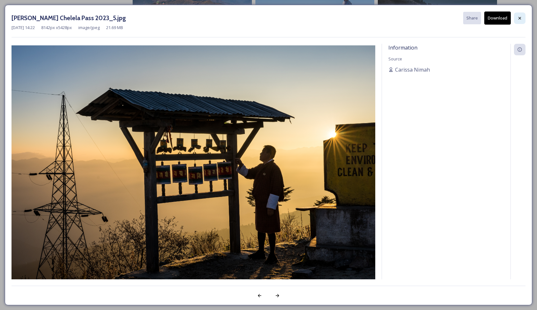
click at [519, 20] on icon at bounding box center [519, 18] width 5 height 5
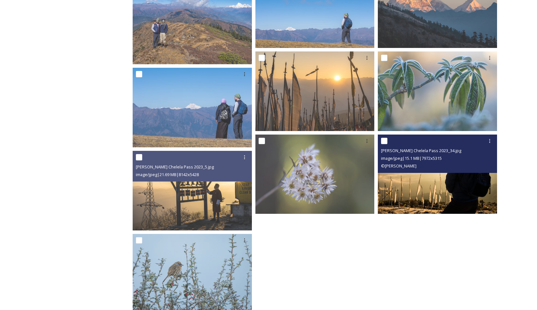
scroll to position [1313, 0]
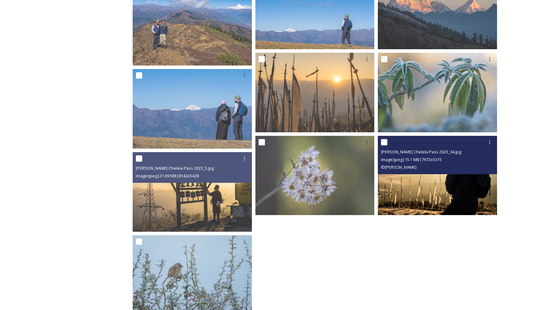
click at [477, 184] on img at bounding box center [437, 176] width 119 height 80
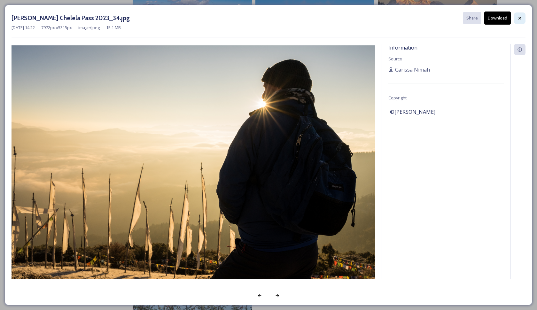
click at [520, 17] on icon at bounding box center [519, 18] width 5 height 5
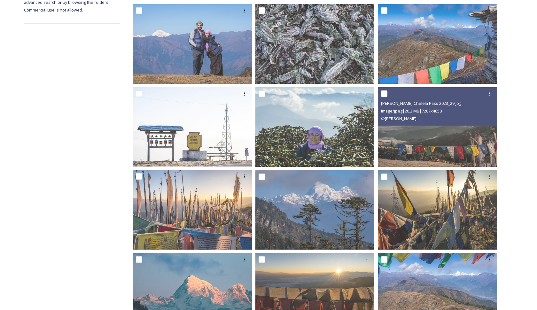
scroll to position [116, 0]
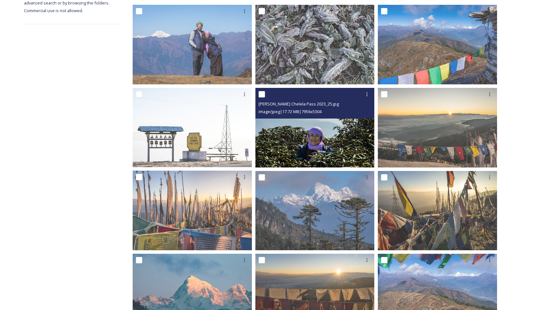
click at [346, 136] on img at bounding box center [314, 128] width 119 height 80
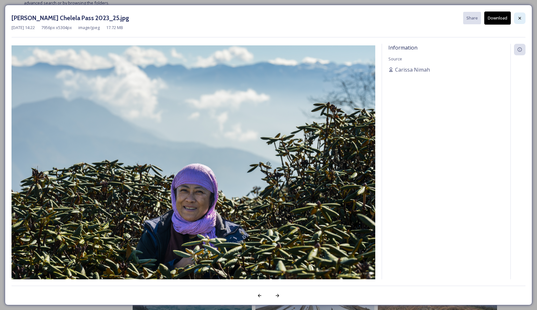
click at [520, 17] on icon at bounding box center [519, 18] width 5 height 5
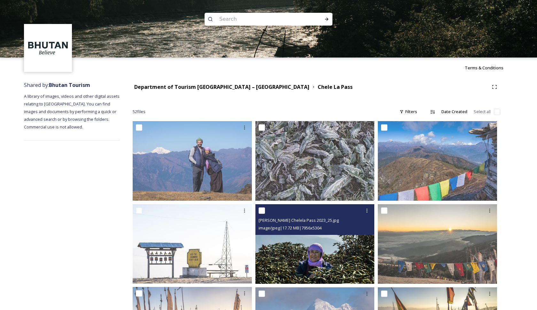
scroll to position [0, 0]
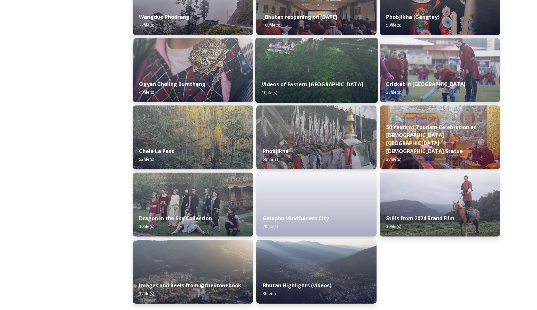
scroll to position [1004, 0]
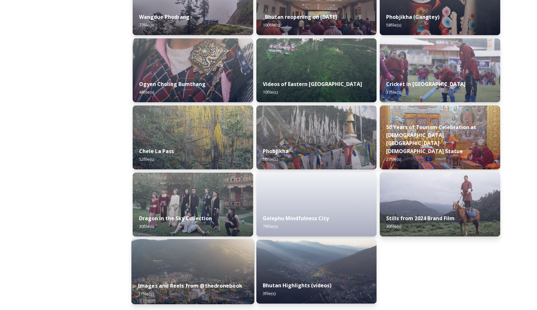
click at [226, 265] on img at bounding box center [192, 271] width 123 height 65
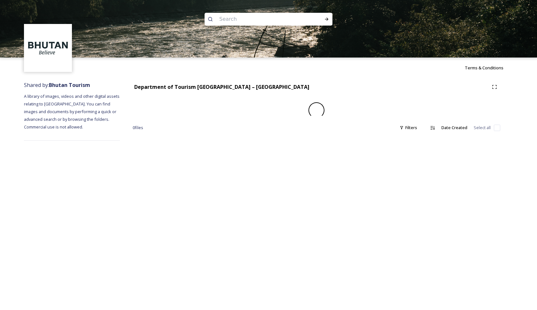
click at [204, 263] on div "Terms & Conditions Shared by: Bhutan Tourism A library of images, videos and ot…" at bounding box center [268, 155] width 537 height 310
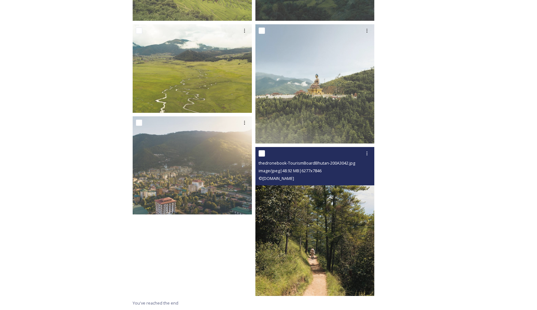
scroll to position [2063, 0]
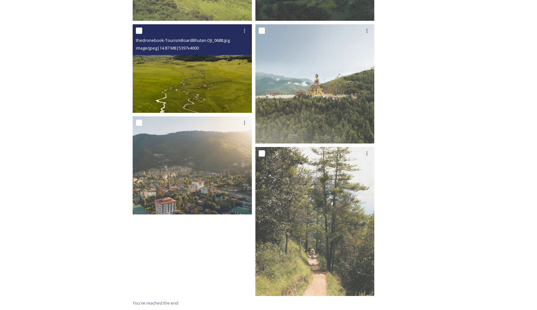
click at [216, 75] on img at bounding box center [192, 68] width 119 height 89
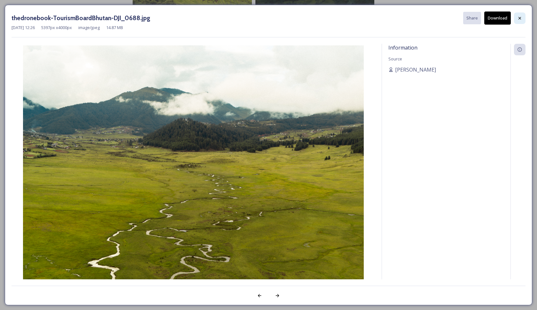
click at [522, 17] on icon at bounding box center [519, 18] width 5 height 5
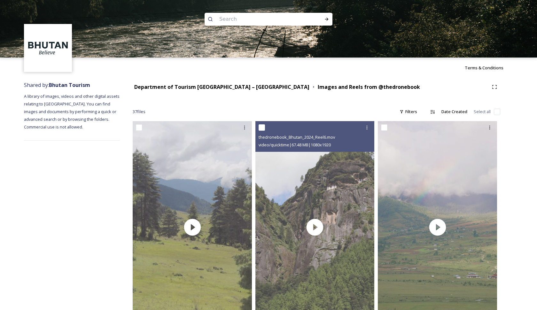
scroll to position [0, 0]
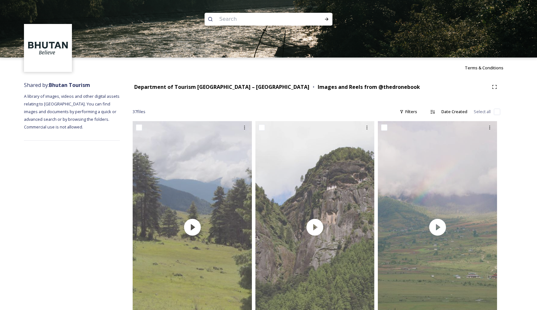
click at [261, 21] on input at bounding box center [260, 19] width 88 height 14
type input "cycling"
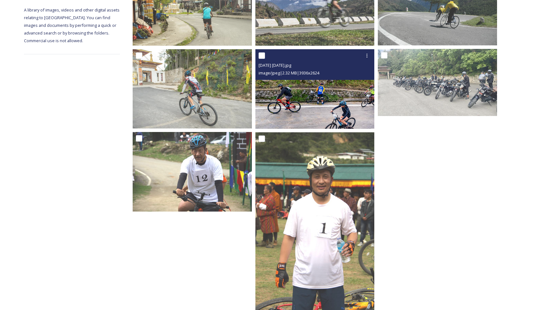
scroll to position [128, 0]
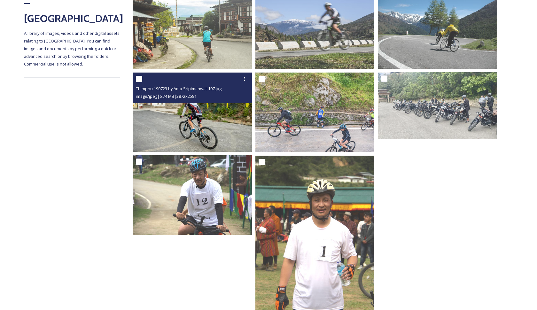
click at [193, 119] on img at bounding box center [192, 113] width 119 height 80
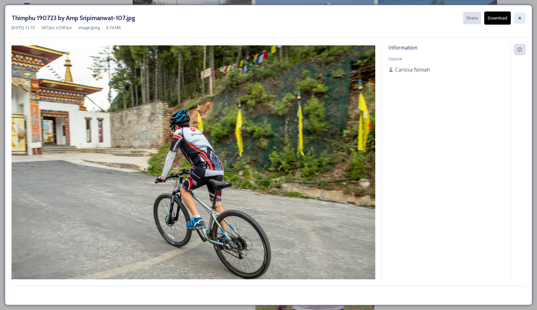
click at [519, 17] on icon at bounding box center [519, 18] width 5 height 5
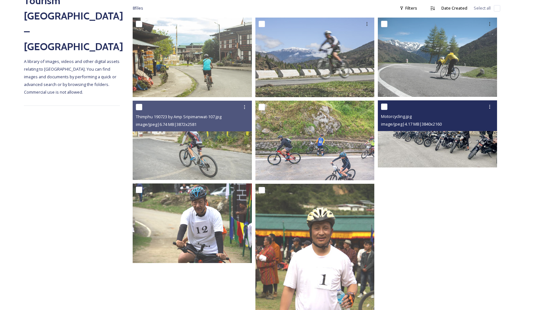
scroll to position [98, 0]
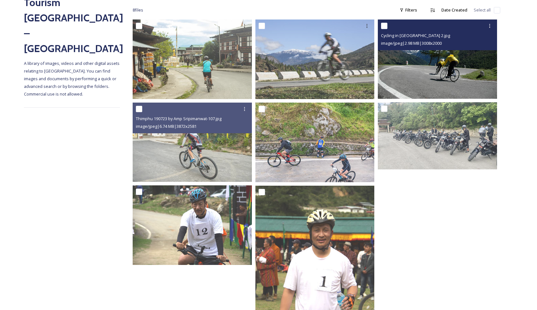
click at [440, 82] on img at bounding box center [437, 58] width 119 height 79
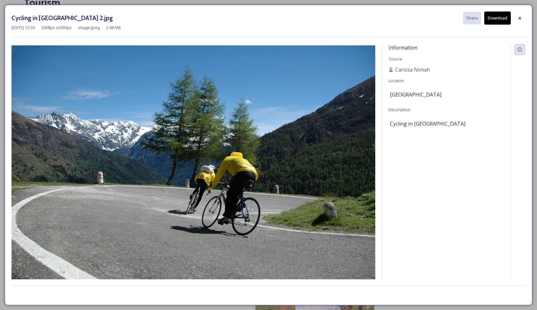
click at [439, 60] on div "Information Source [PERSON_NAME] Location [GEOGRAPHIC_DATA] Description Cycling…" at bounding box center [446, 170] width 128 height 253
click at [517, 20] on div at bounding box center [520, 18] width 12 height 12
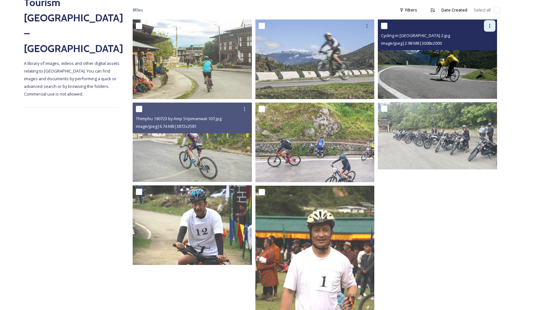
click at [490, 24] on icon at bounding box center [489, 26] width 1 height 4
click at [484, 40] on span "View File" at bounding box center [480, 40] width 17 height 6
